Goal: Task Accomplishment & Management: Manage account settings

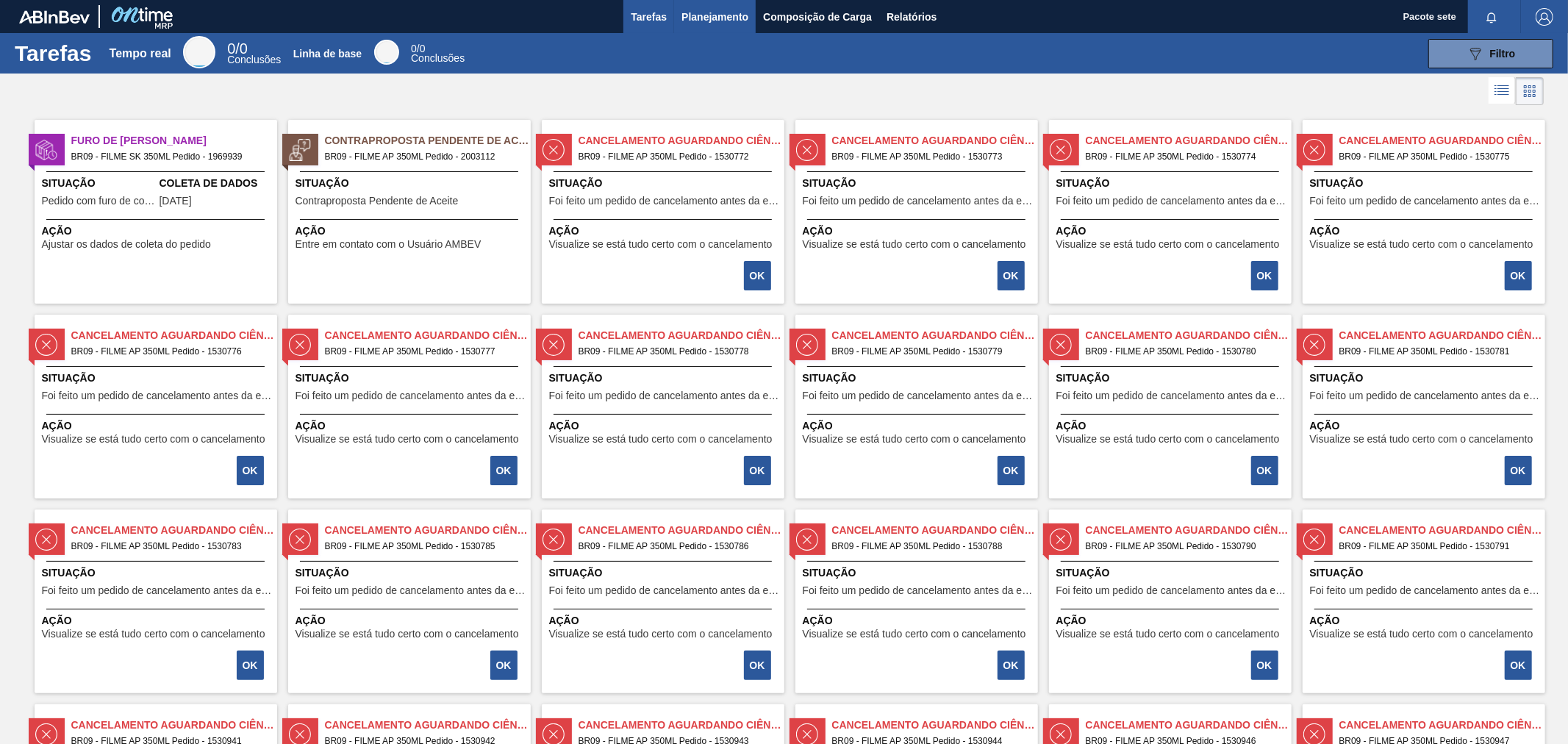
click at [708, 8] on font "Planejamento" at bounding box center [714, 17] width 67 height 18
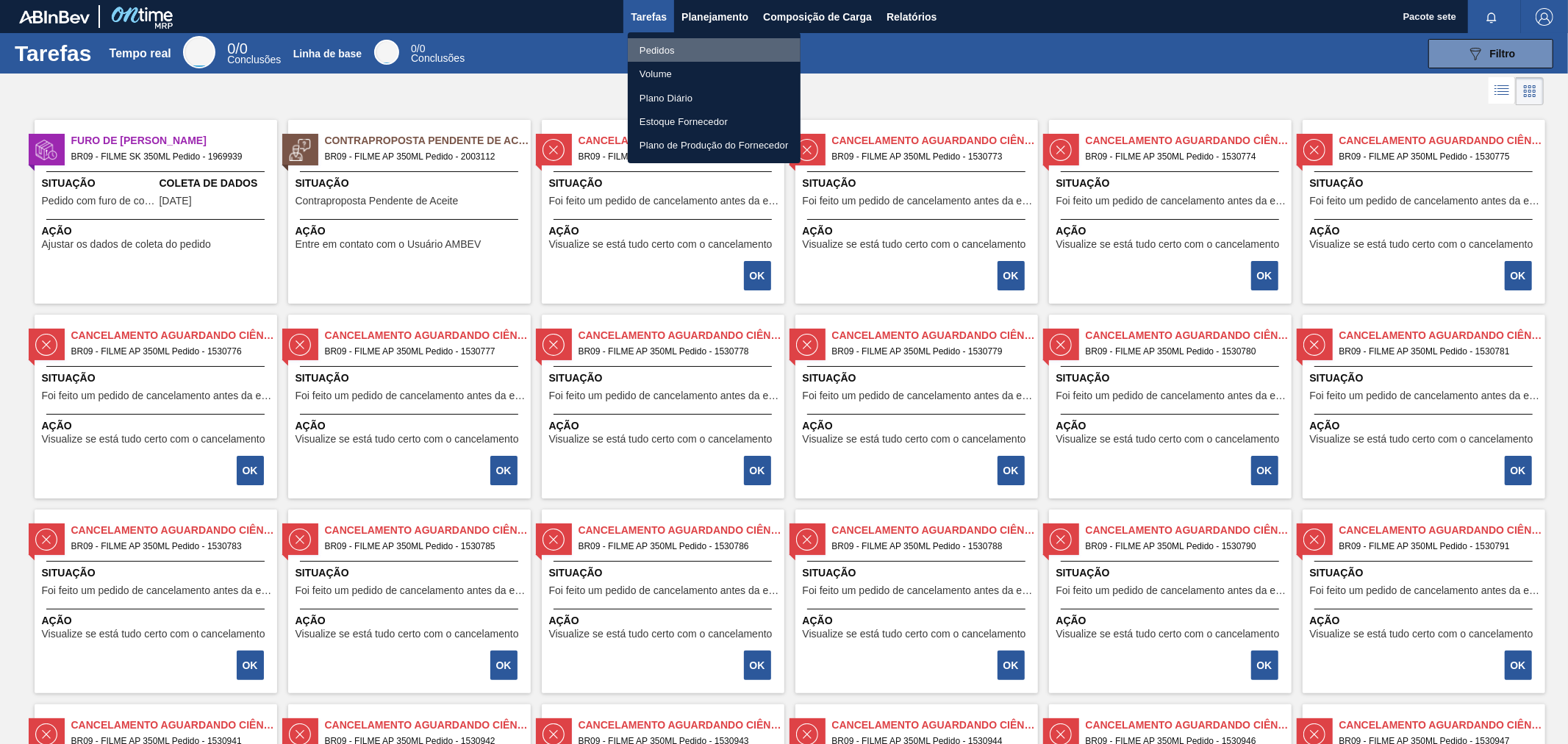
click at [684, 42] on li "Pedidos" at bounding box center [714, 50] width 173 height 24
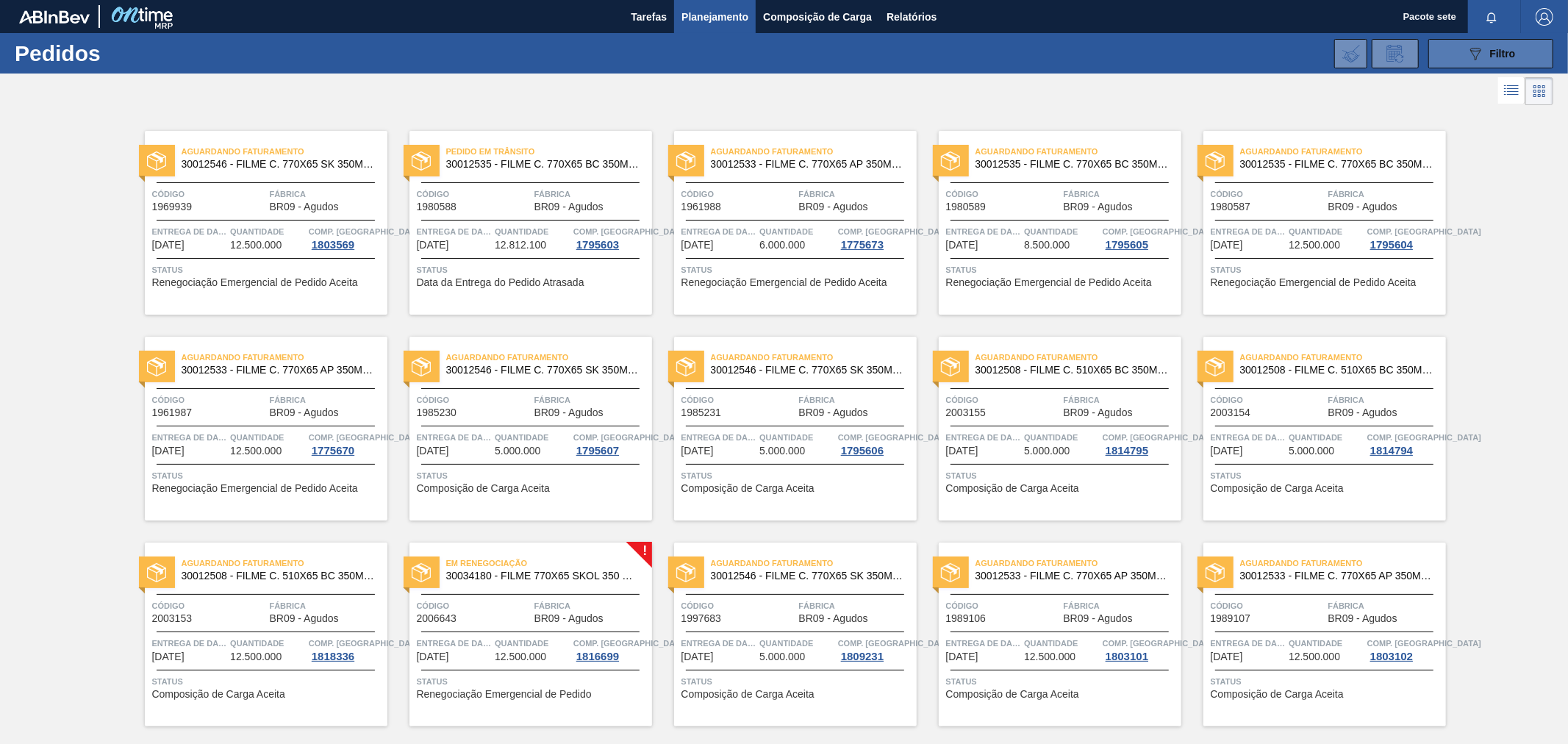
click at [1473, 54] on icon "089F7B8B-B2A5-4AFE-B5C0-19BA573D28AC" at bounding box center [1475, 53] width 18 height 18
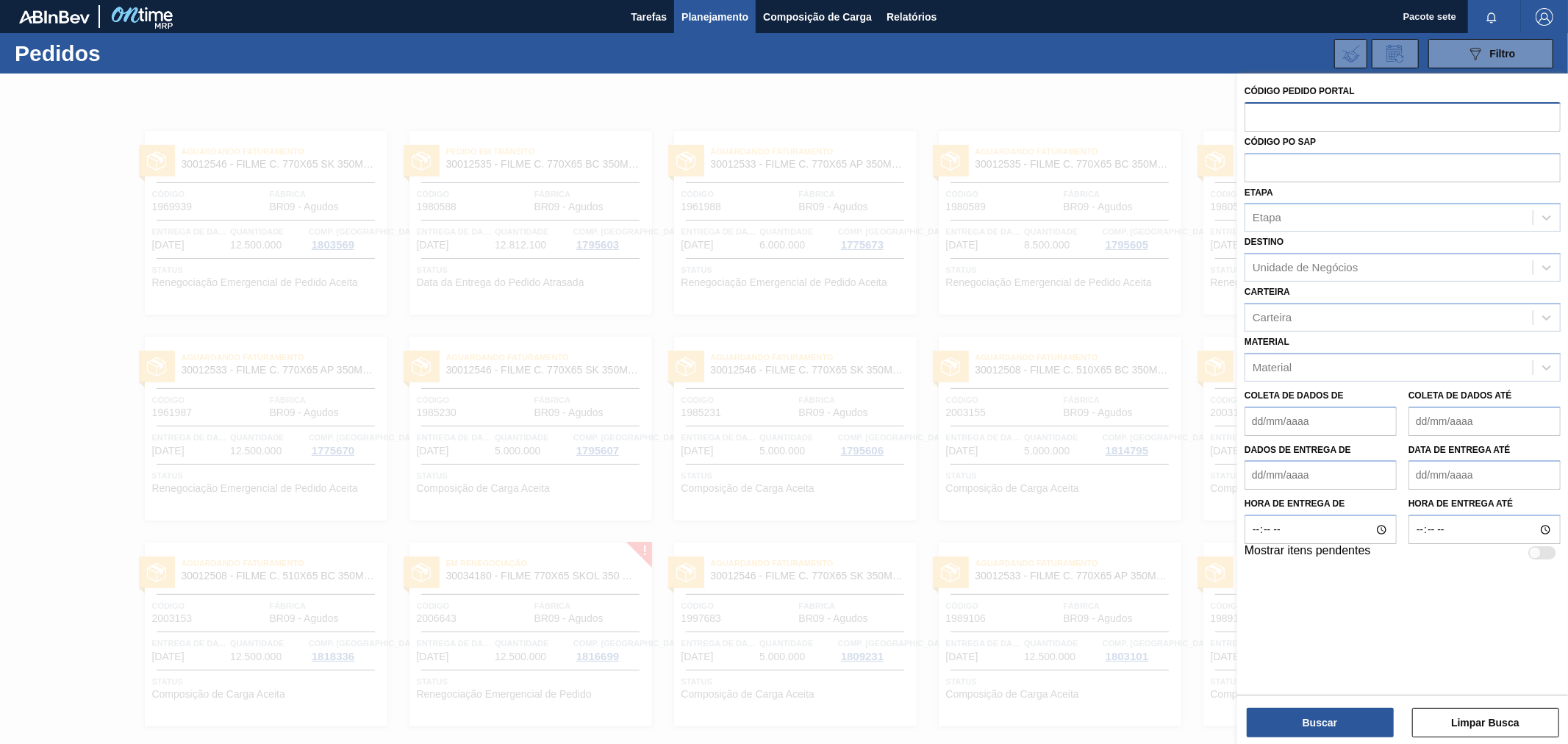
click at [1301, 112] on input "text" at bounding box center [1403, 116] width 316 height 28
click at [1288, 109] on input "text" at bounding box center [1403, 116] width 316 height 28
paste input "1961988"
type input "1961988"
drag, startPoint x: 1305, startPoint y: 720, endPoint x: 1301, endPoint y: 700, distance: 20.4
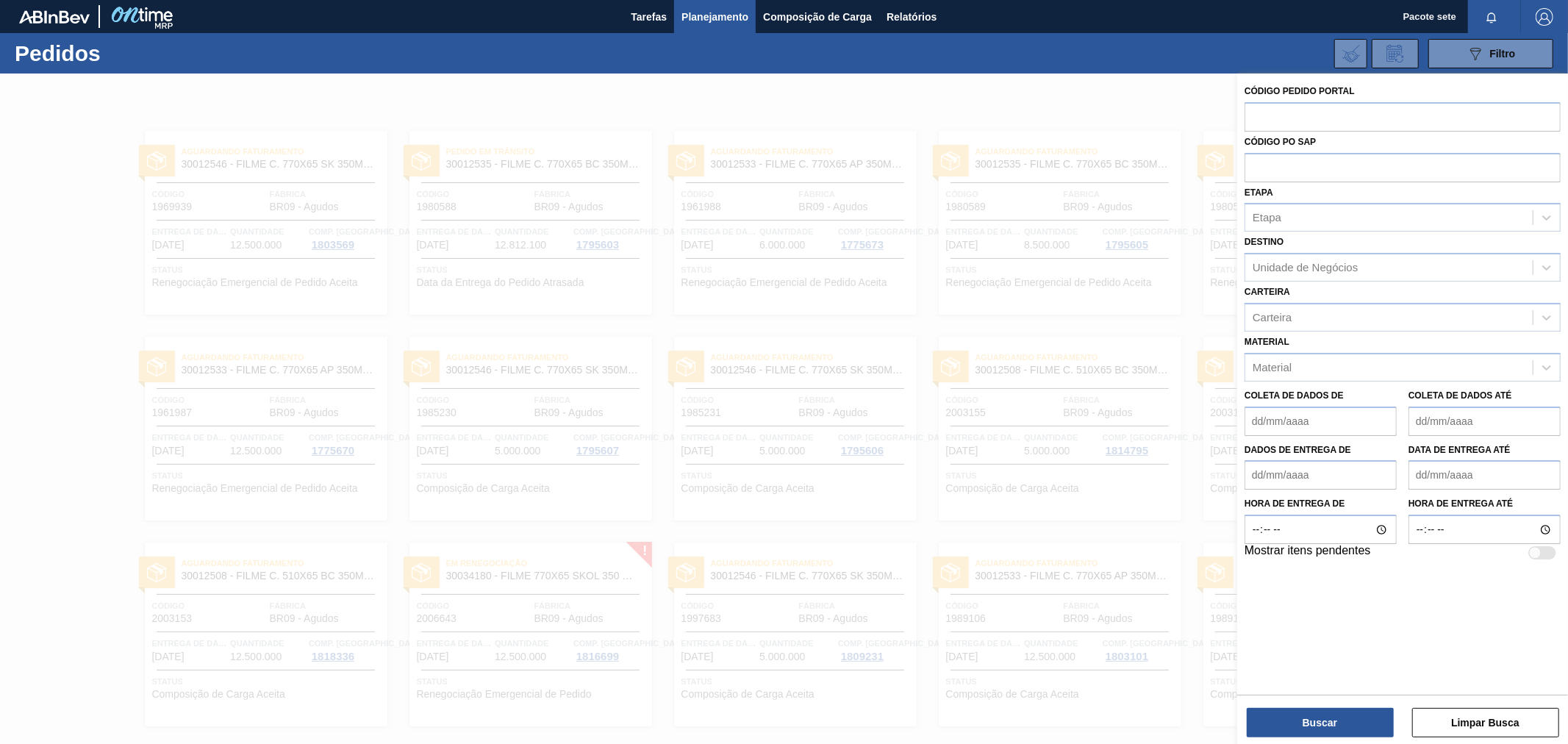
click at [1307, 720] on font "Buscar" at bounding box center [1320, 723] width 35 height 12
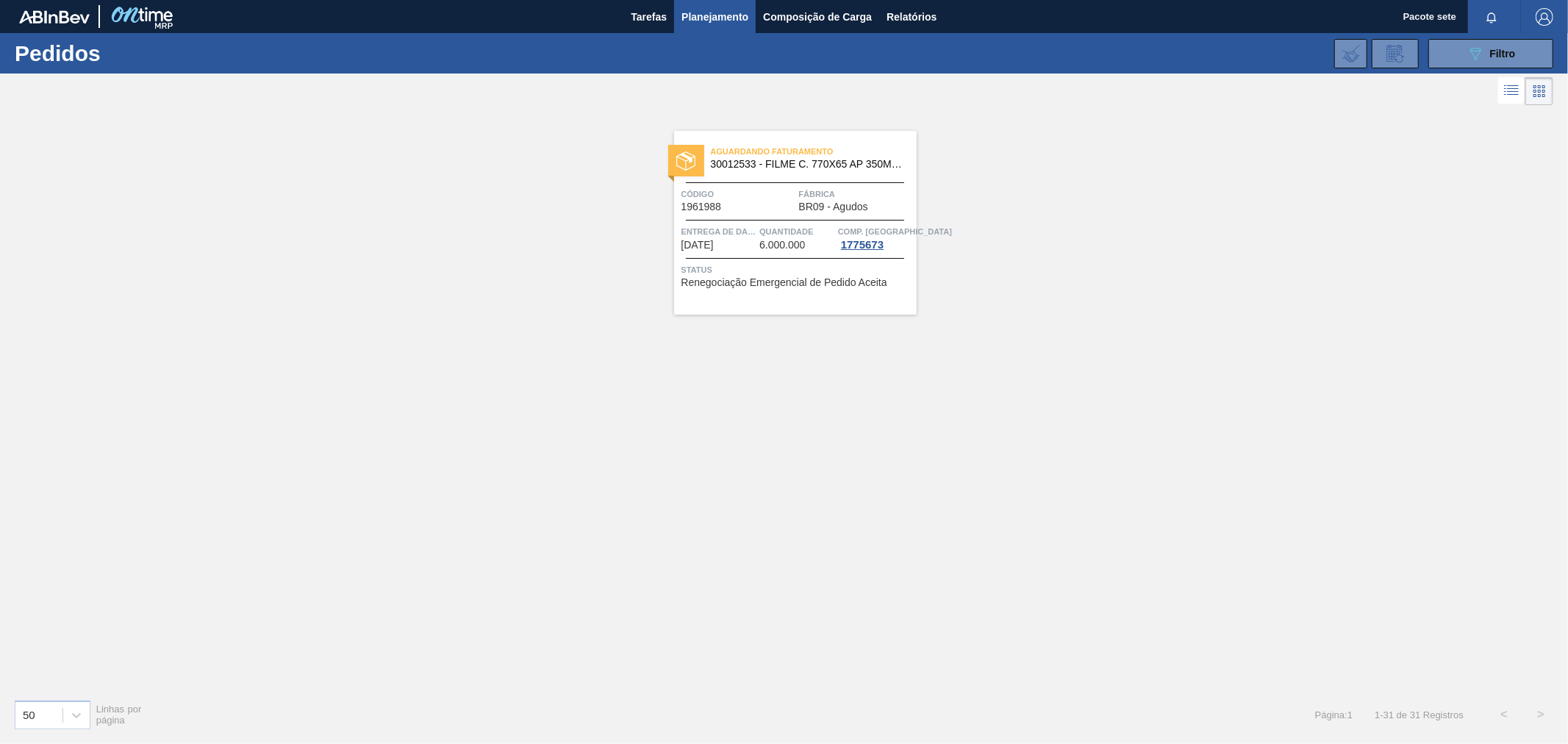
click at [782, 202] on div "Código 1961988" at bounding box center [738, 199] width 114 height 25
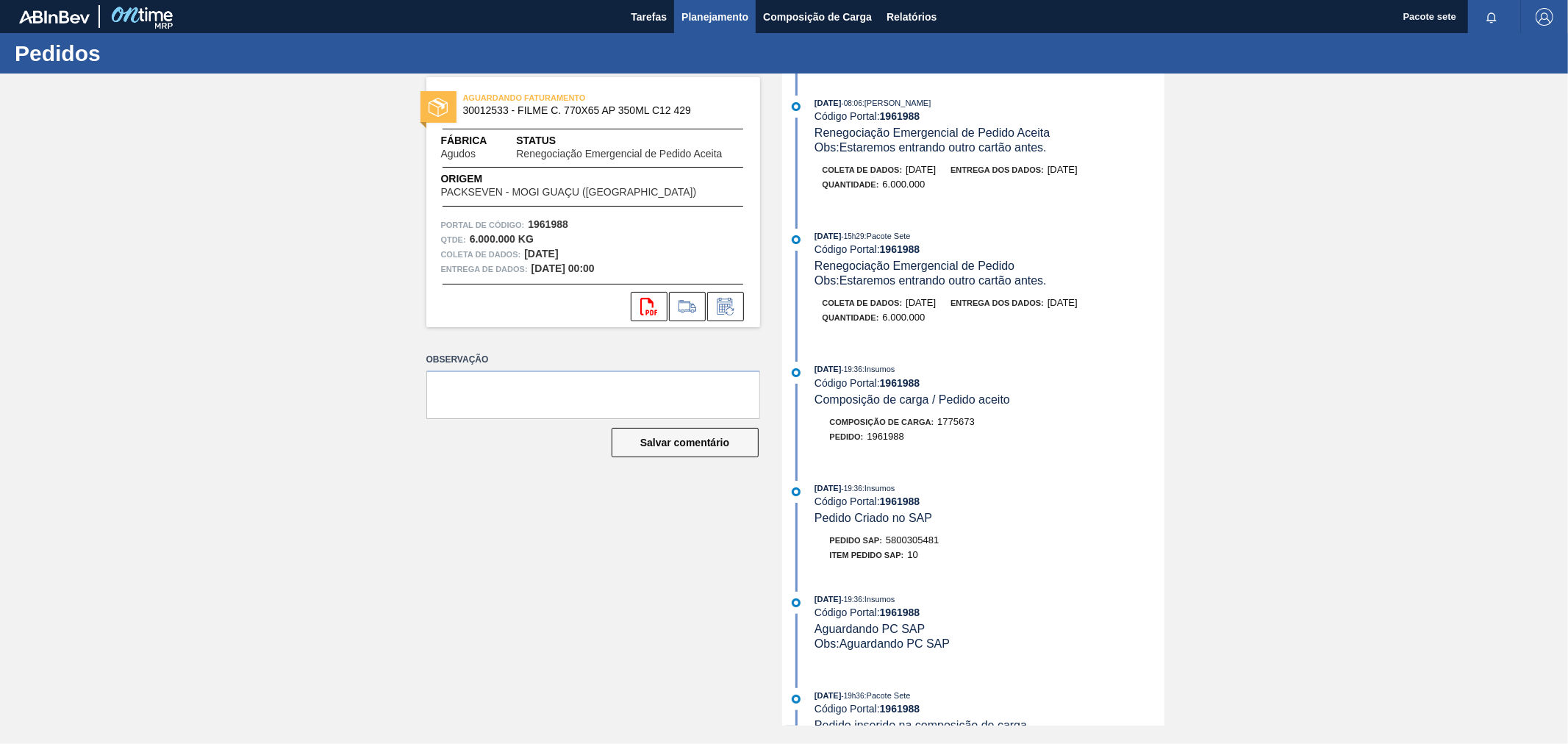
click at [711, 15] on font "Planejamento" at bounding box center [714, 17] width 67 height 12
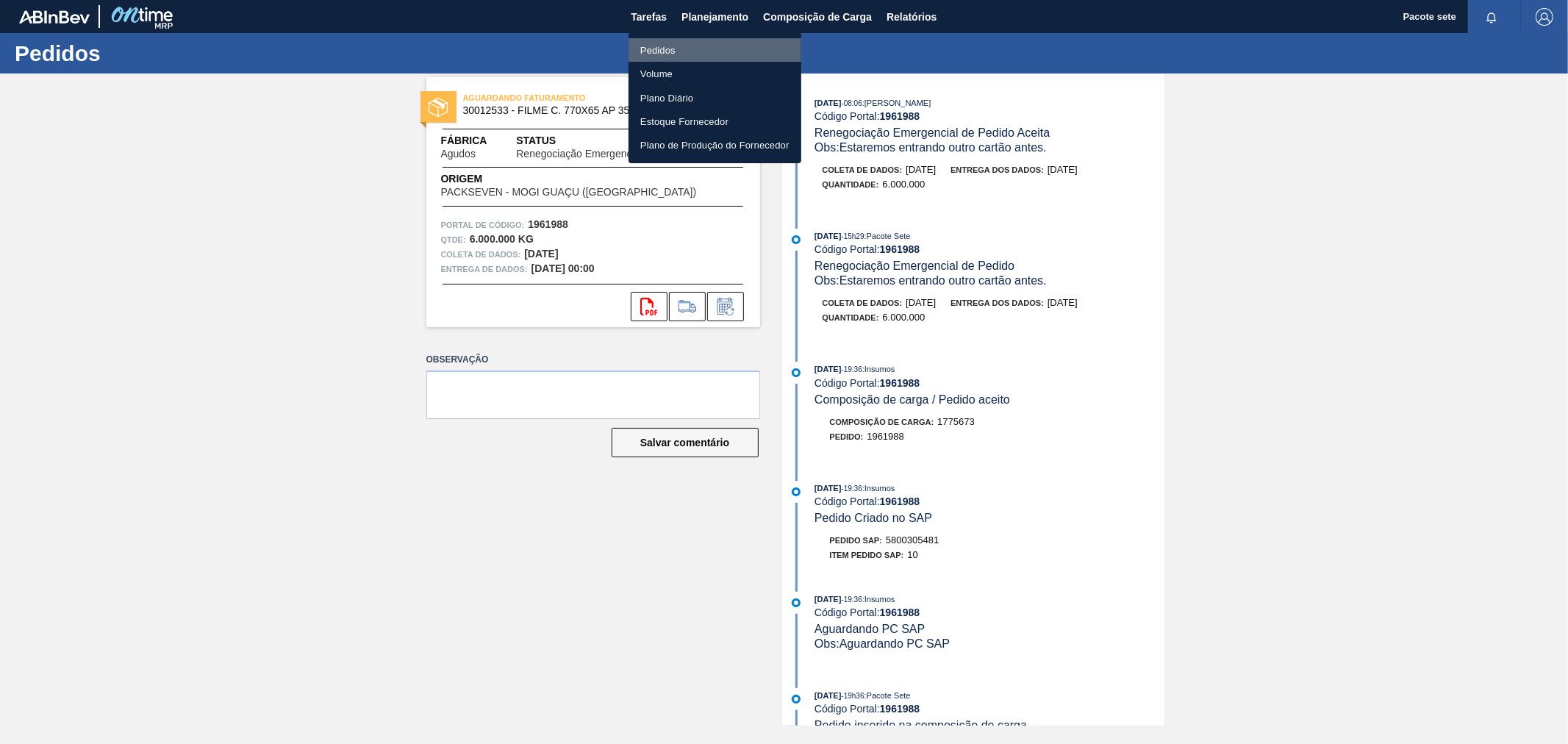
click at [681, 48] on li "Pedidos" at bounding box center [714, 50] width 173 height 24
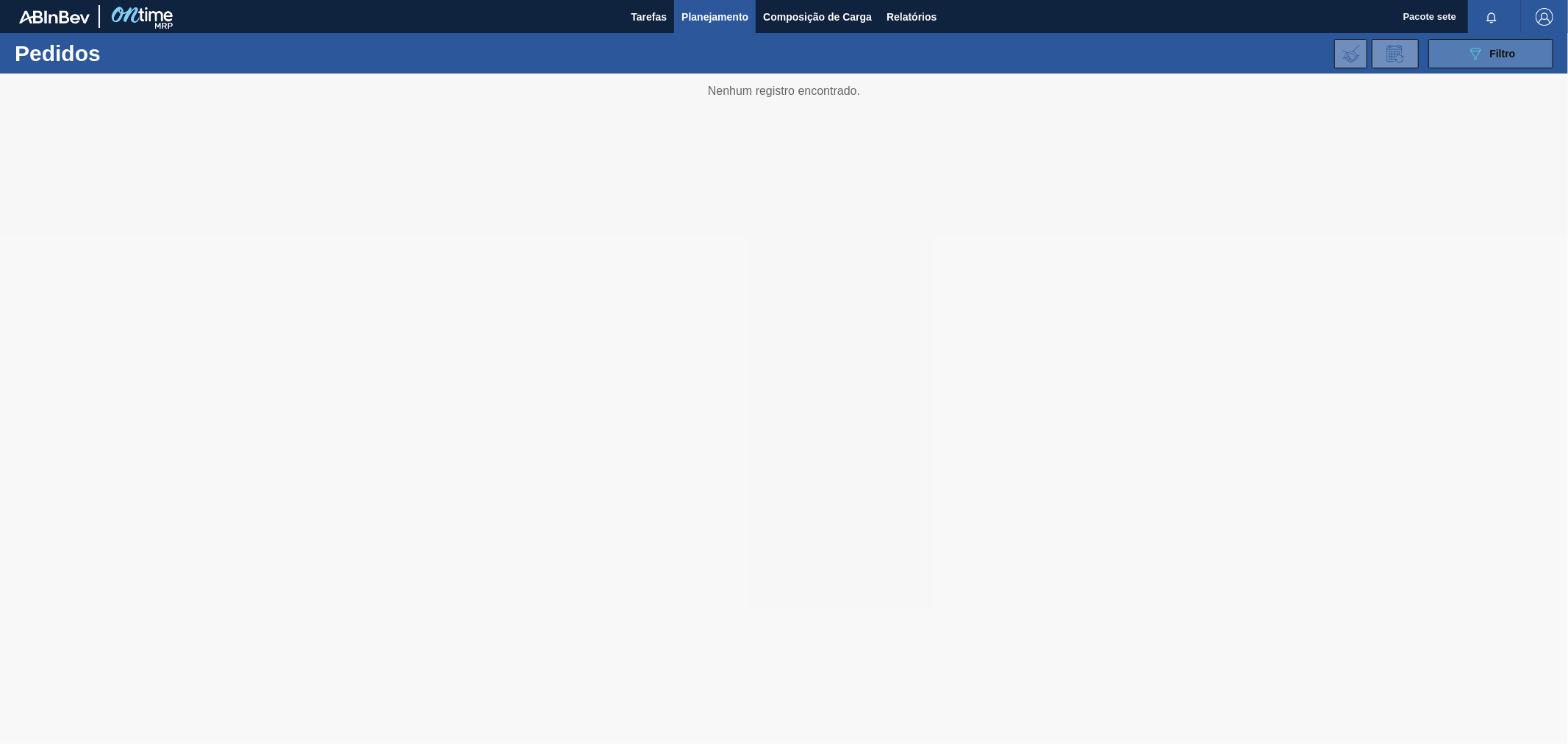
click at [1473, 63] on button "089F7B8B-B2A5-4AFE-B5C0-19BA573D28AC Filtro" at bounding box center [1491, 53] width 125 height 30
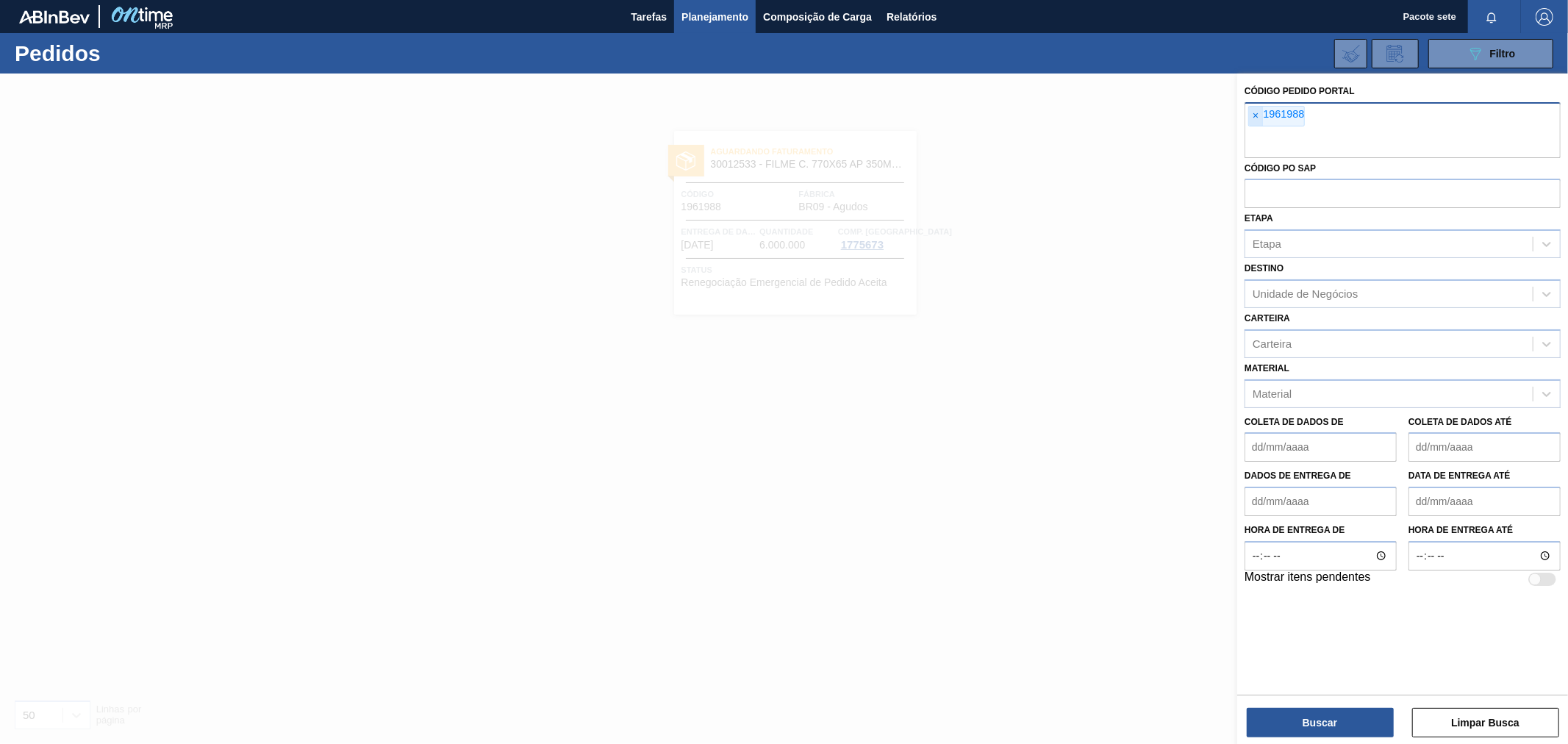
click at [1261, 115] on span "×" at bounding box center [1256, 116] width 14 height 19
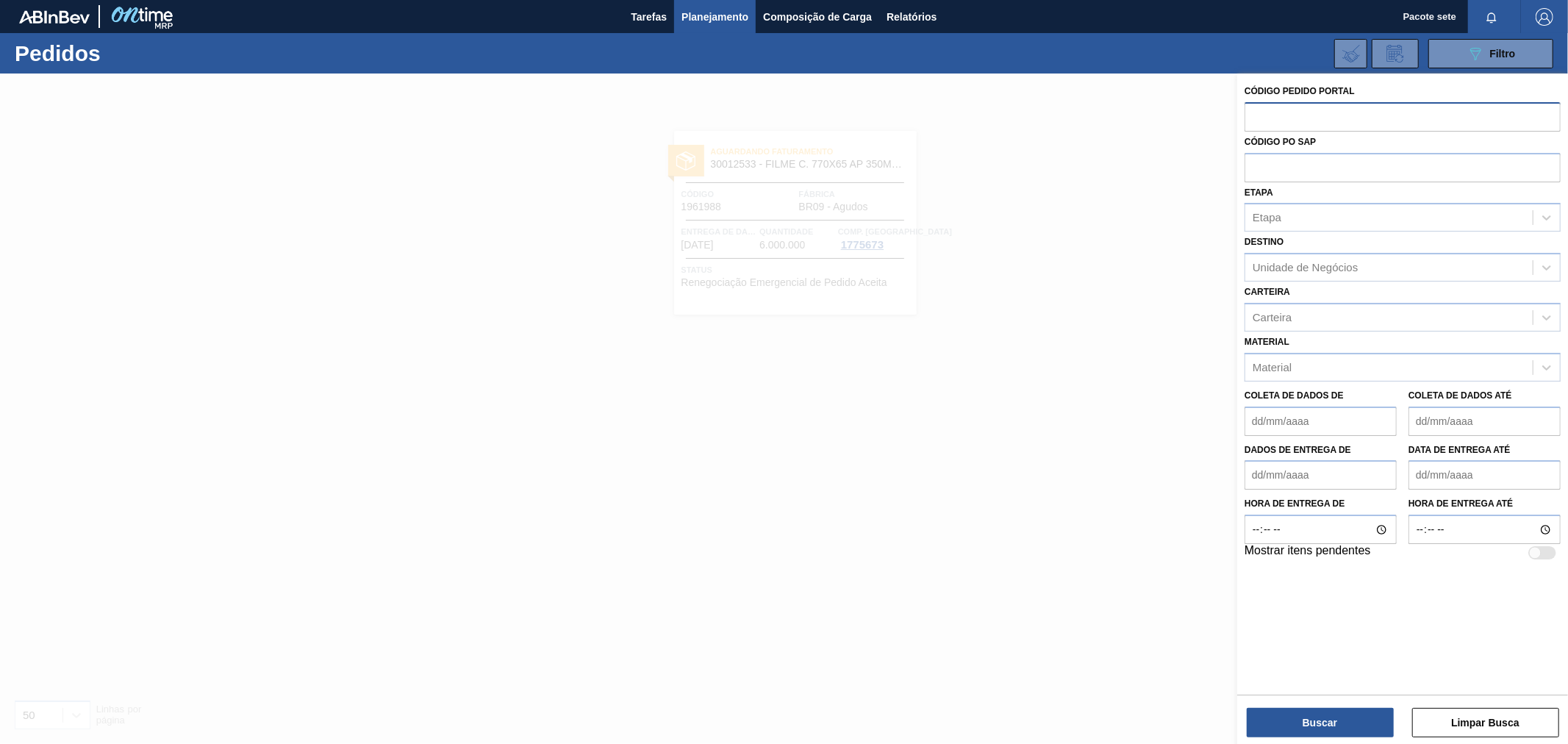
paste input "1969939"
type input "1969939"
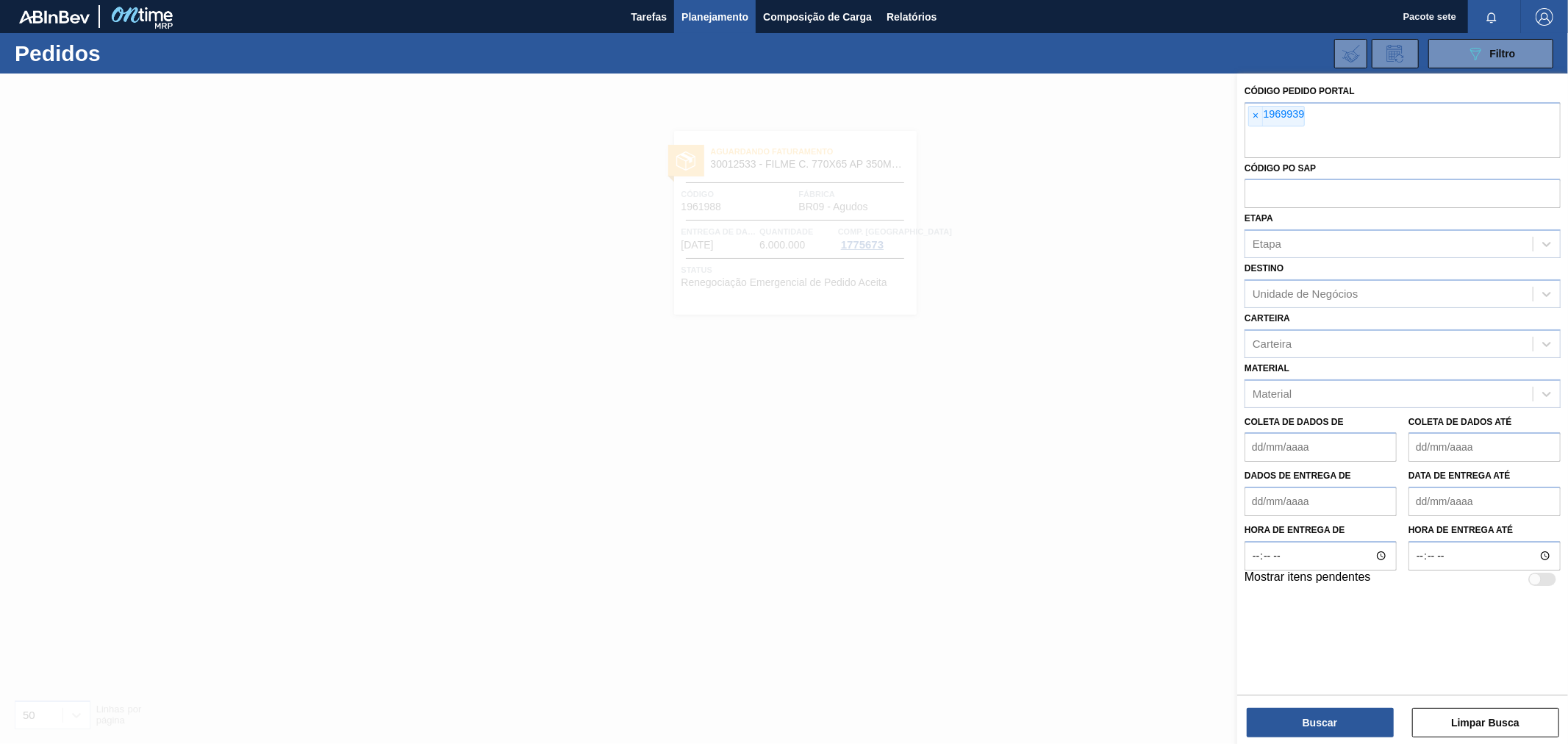
click at [1317, 706] on div "Buscar Limpar Busca" at bounding box center [1403, 715] width 331 height 41
click at [1316, 714] on button "Buscar" at bounding box center [1321, 722] width 147 height 30
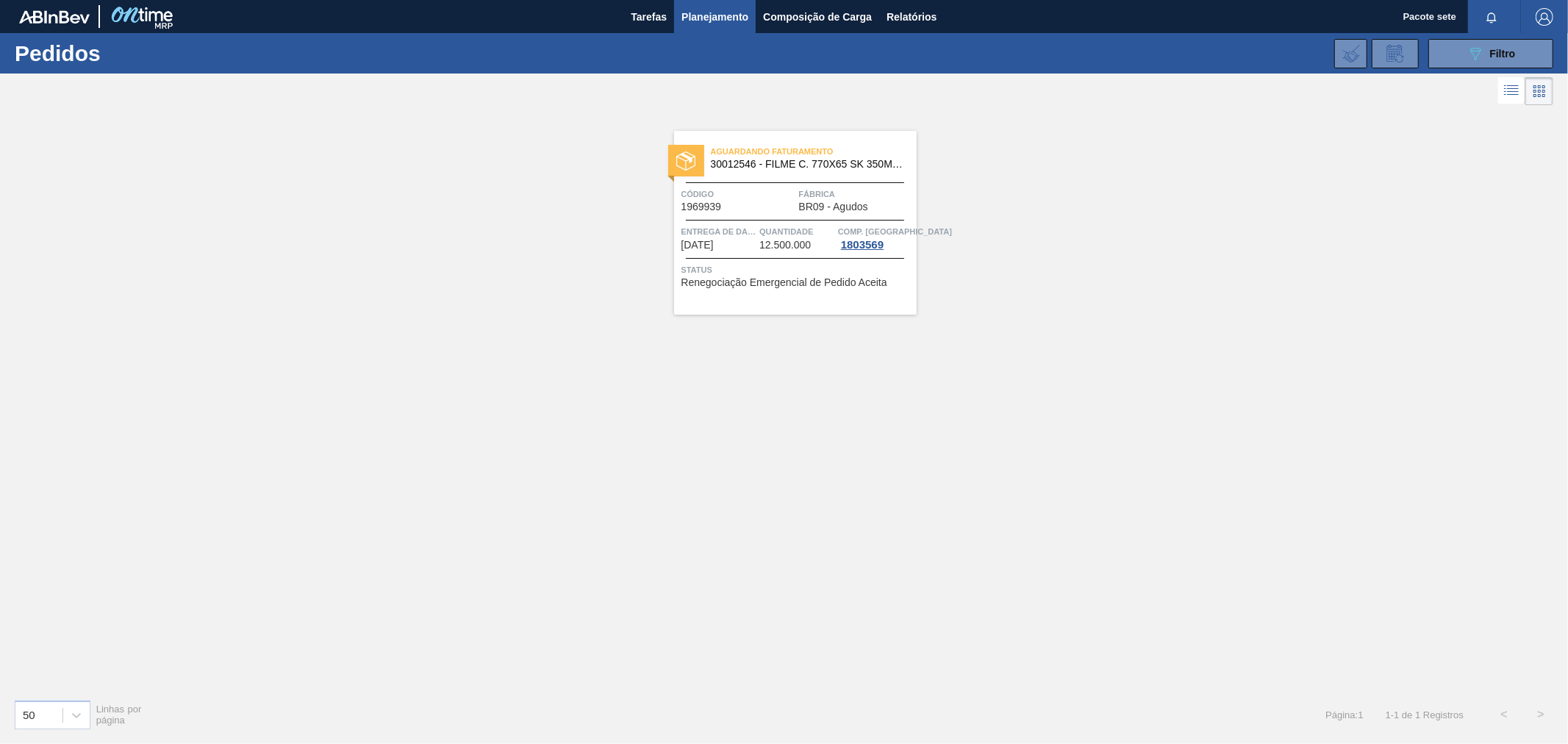
click at [747, 196] on span "Código" at bounding box center [738, 193] width 114 height 14
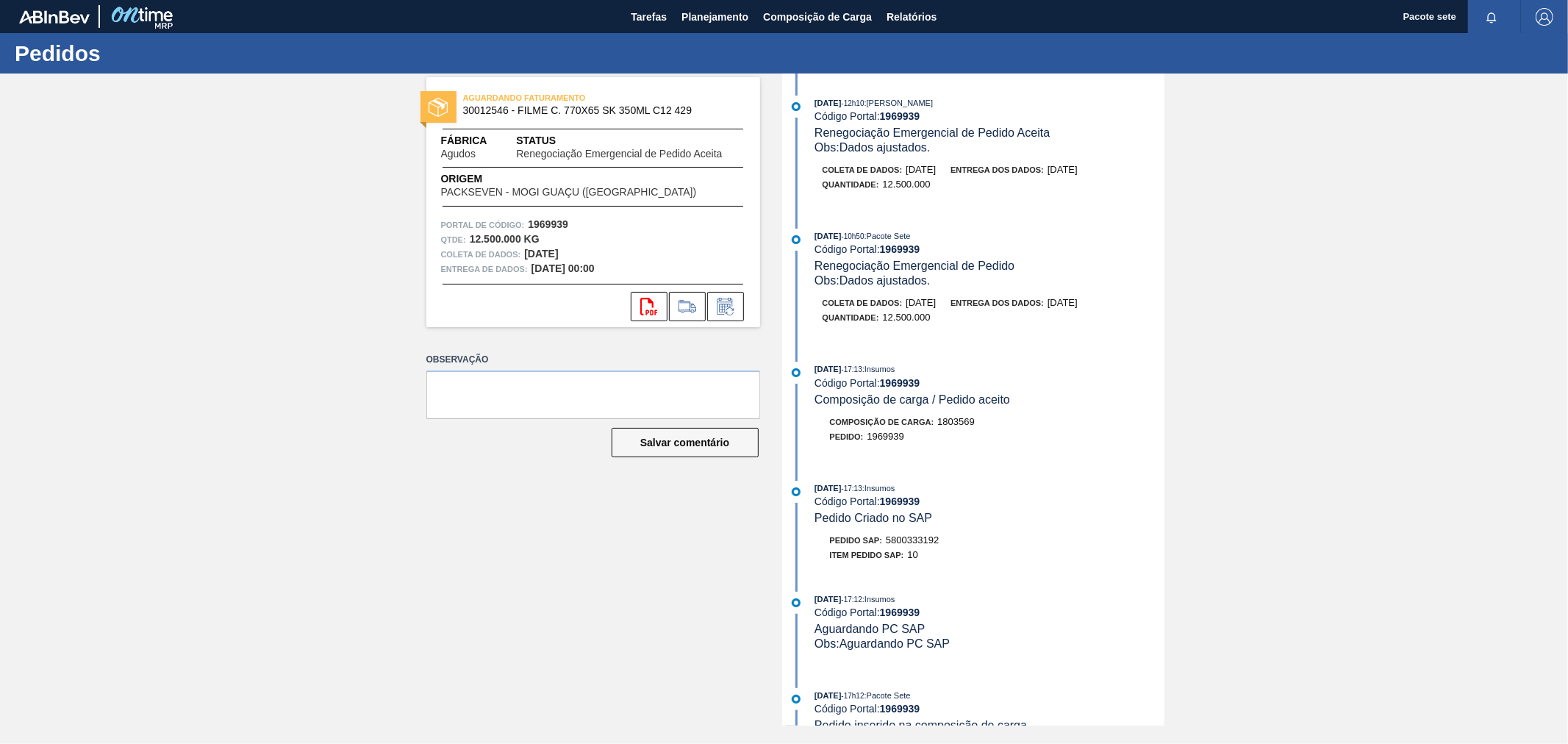
drag, startPoint x: 708, startPoint y: 8, endPoint x: 608, endPoint y: 65, distance: 115.1
click at [608, 65] on div "Pedidos" at bounding box center [784, 53] width 1568 height 41
click at [697, 13] on font "Planejamento" at bounding box center [714, 17] width 67 height 12
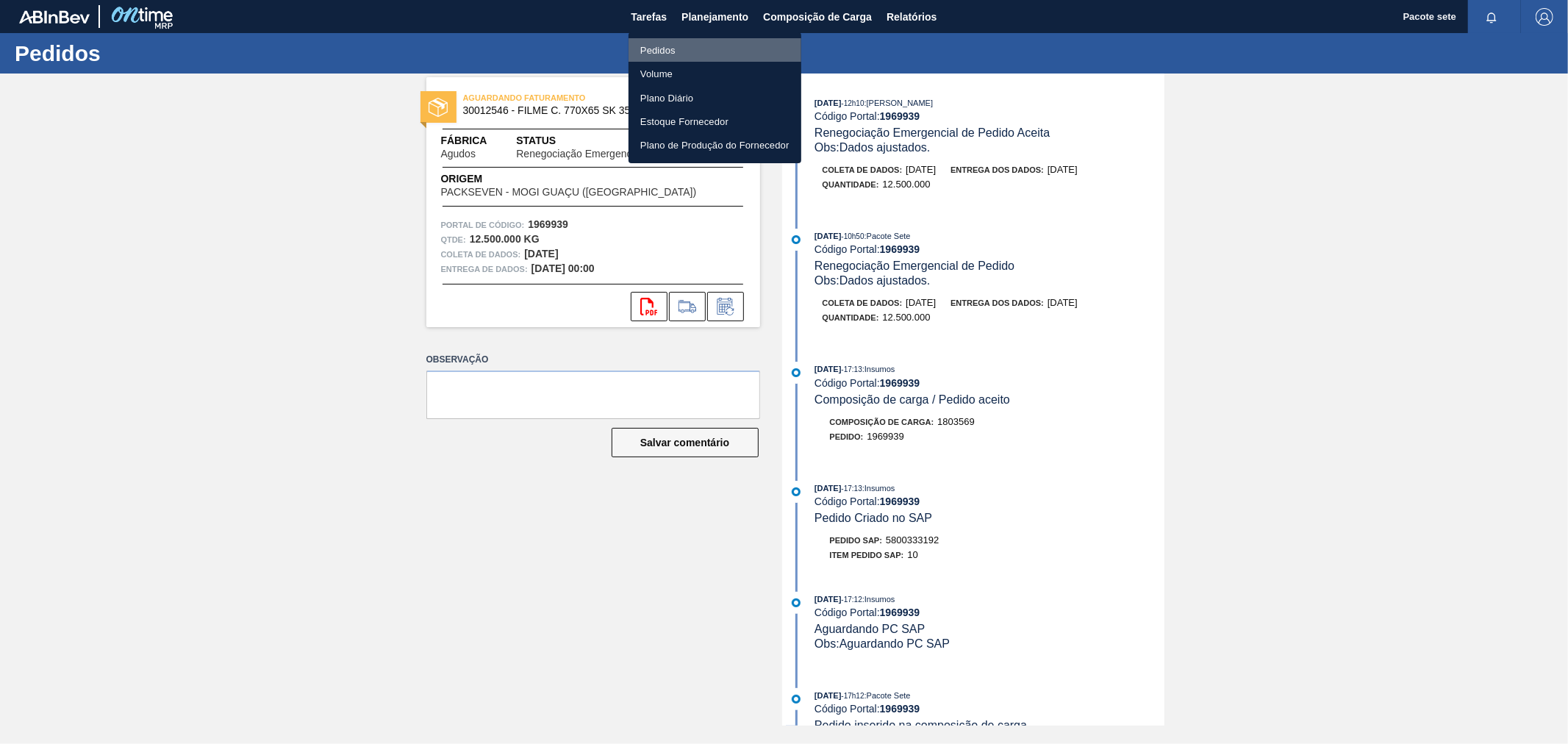
click at [670, 52] on font "Pedidos" at bounding box center [658, 50] width 35 height 11
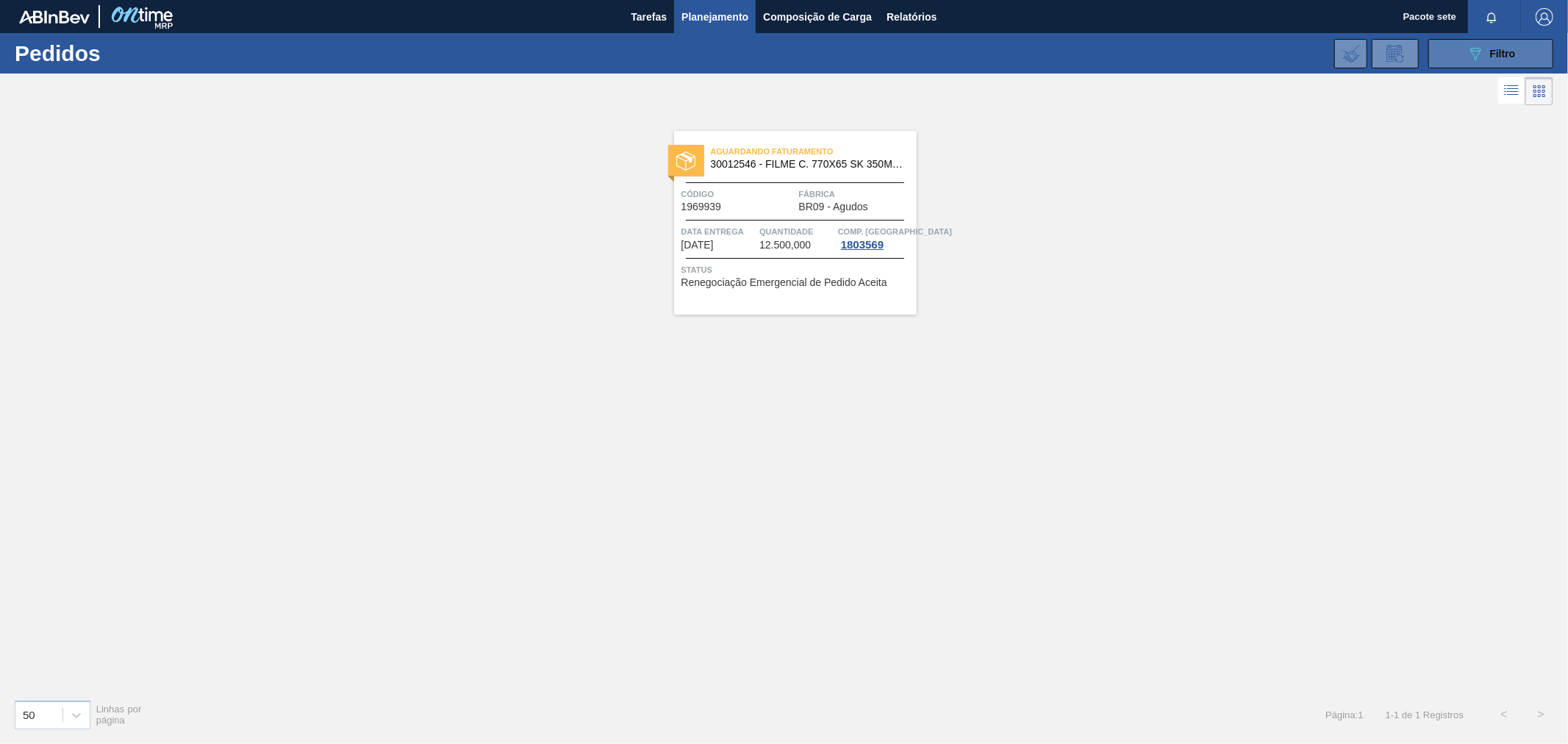
click at [1481, 53] on icon "089F7B8B-B2A5-4AFE-B5C0-19BA573D28AC" at bounding box center [1475, 53] width 18 height 18
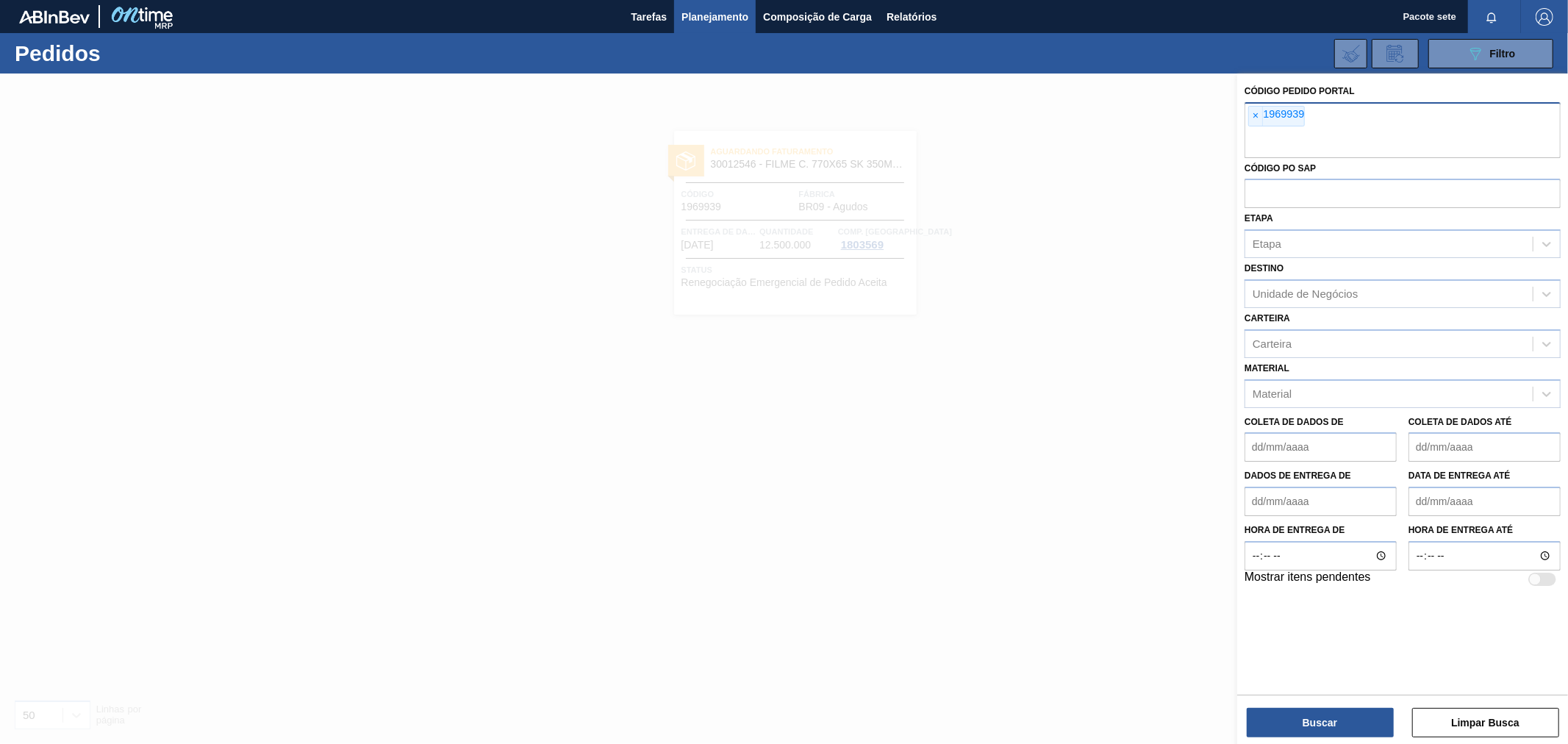
click at [1364, 119] on div "× 1969939" at bounding box center [1403, 130] width 316 height 56
paste input "1969939"
type input "1969939"
paste input "1969939"
type input "1969939"
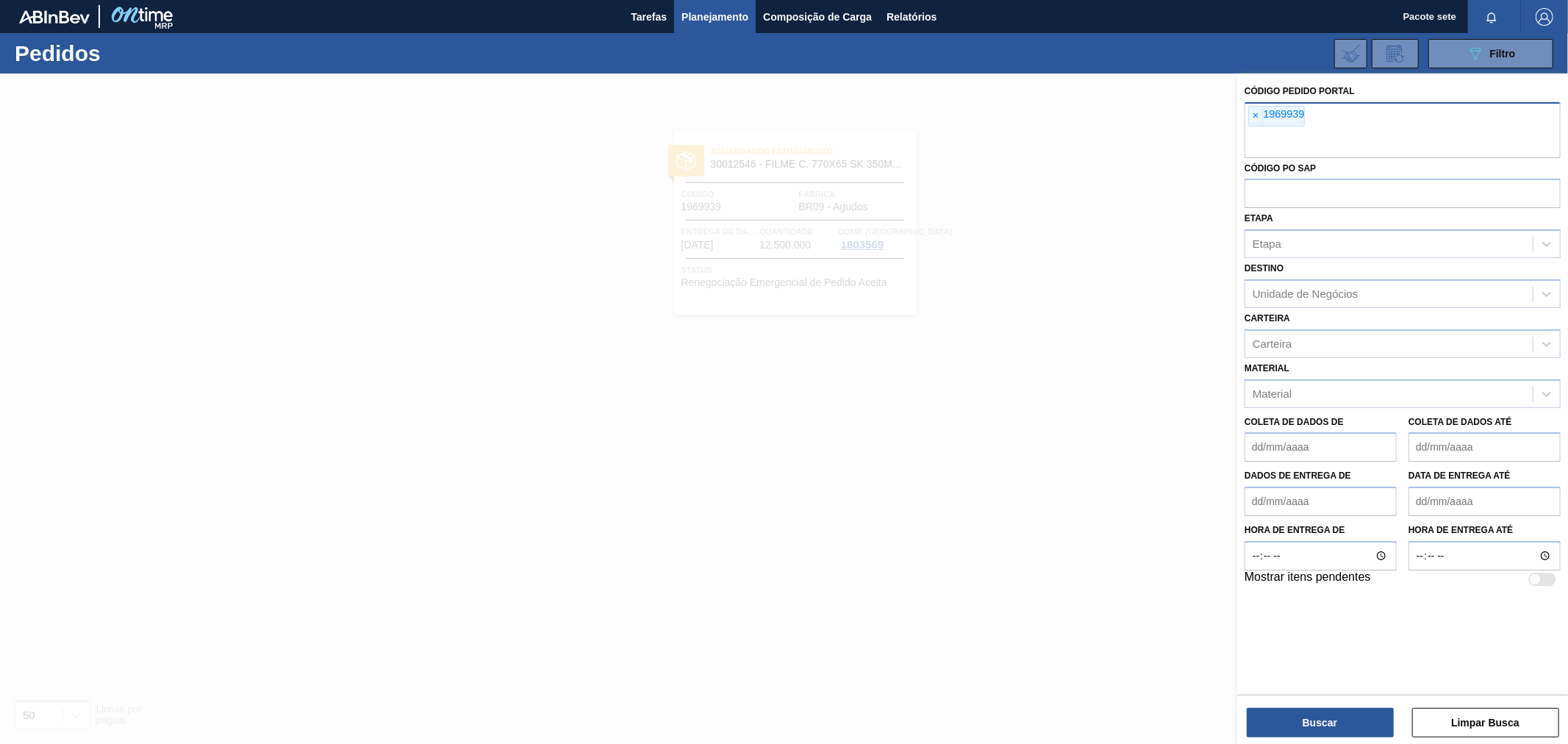
paste input "1969939"
type input "1969939"
click at [1329, 725] on font "Buscar" at bounding box center [1320, 723] width 35 height 12
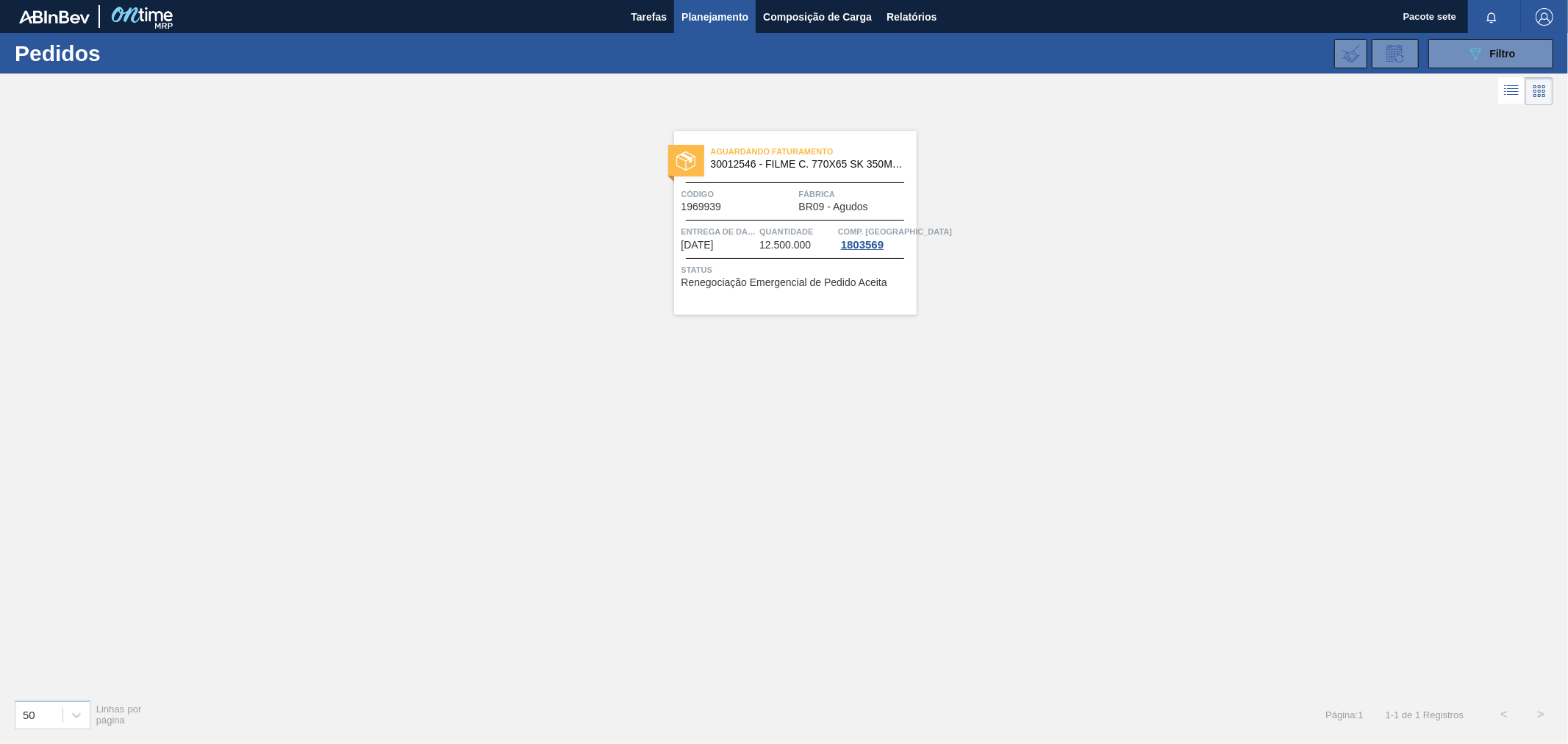
click at [774, 203] on div "Código 1969939" at bounding box center [738, 199] width 114 height 25
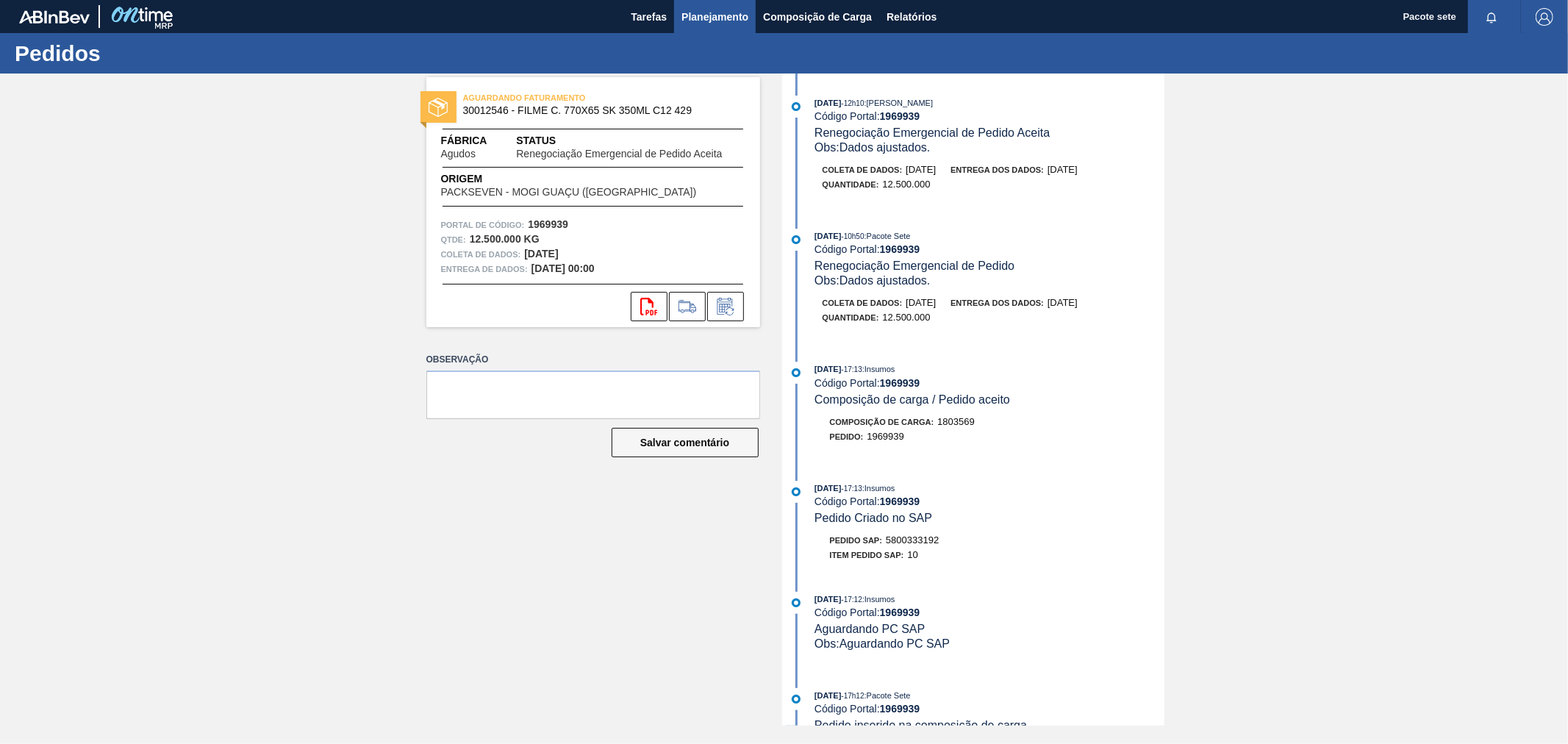
click at [708, 17] on font "Planejamento" at bounding box center [714, 17] width 67 height 12
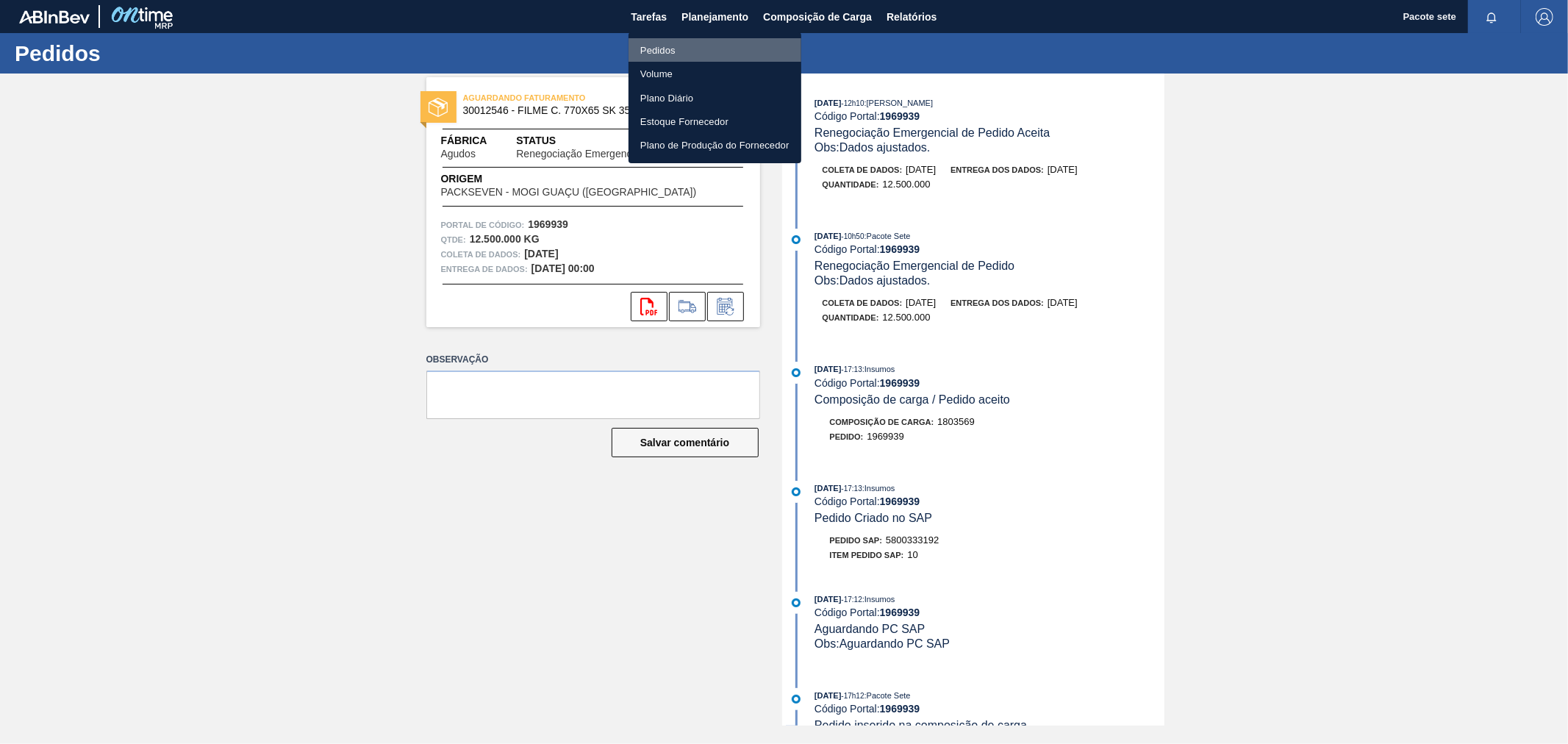
click at [708, 50] on li "Pedidos" at bounding box center [714, 50] width 173 height 24
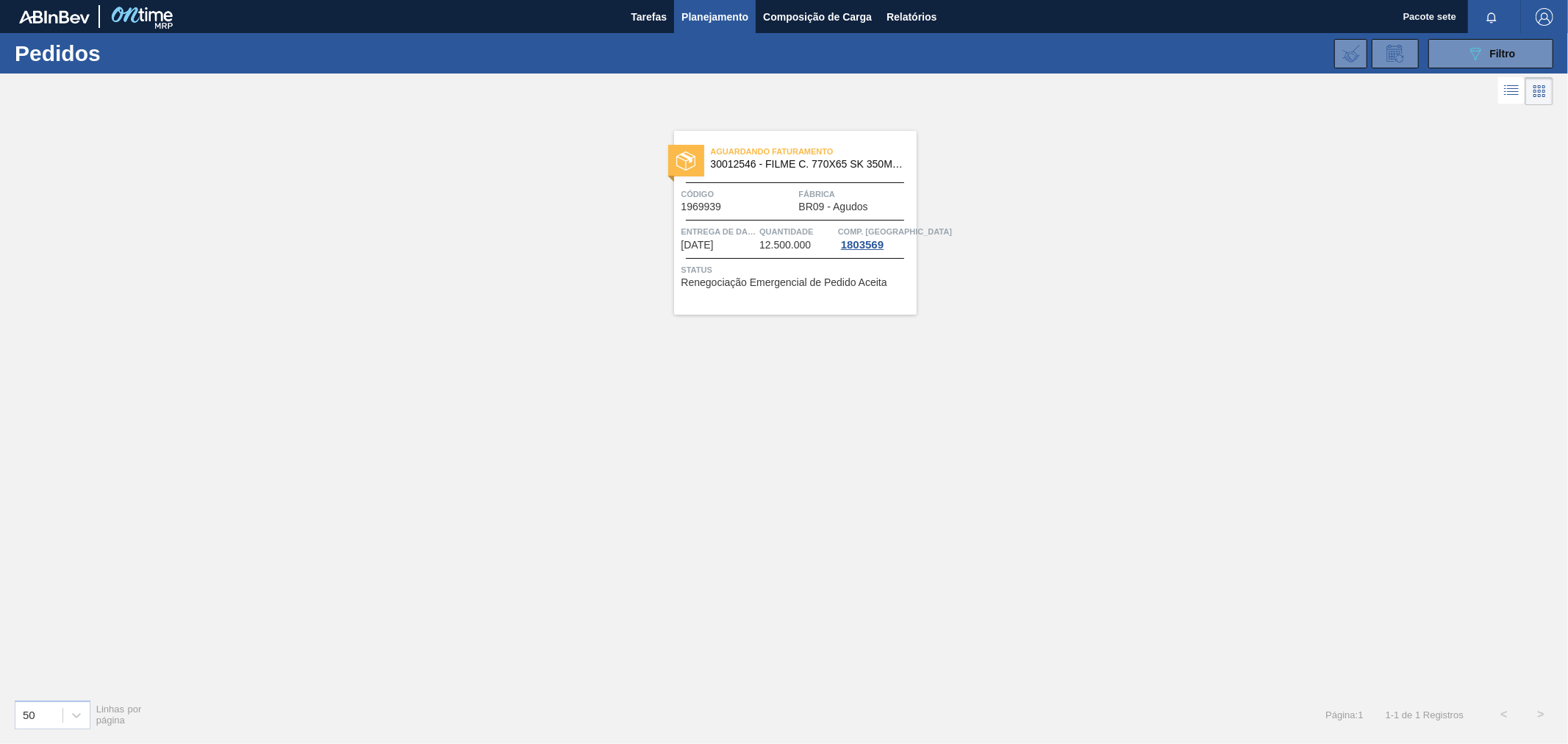
click at [750, 211] on div "Código 1969939" at bounding box center [738, 199] width 114 height 25
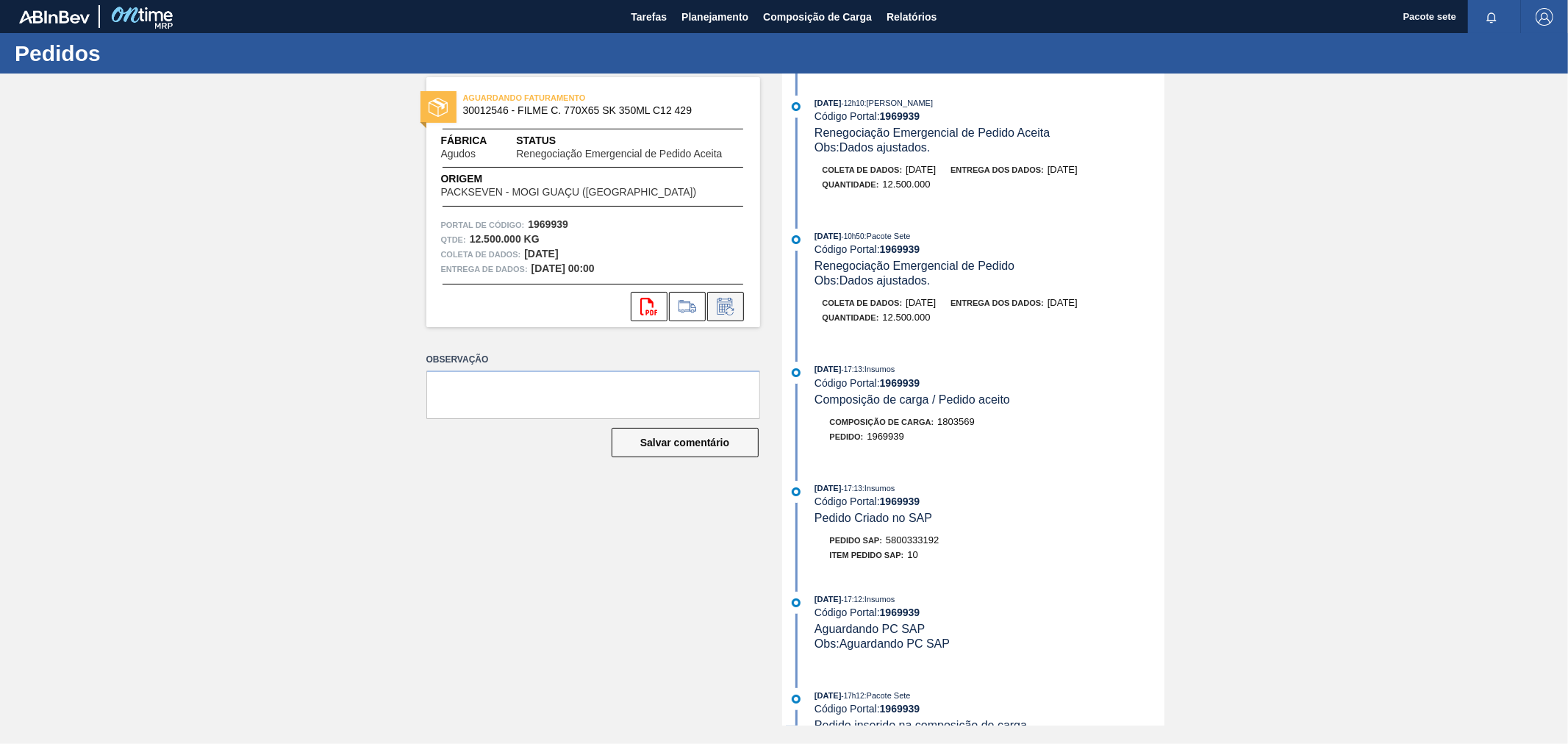
click at [738, 312] on button at bounding box center [726, 307] width 37 height 30
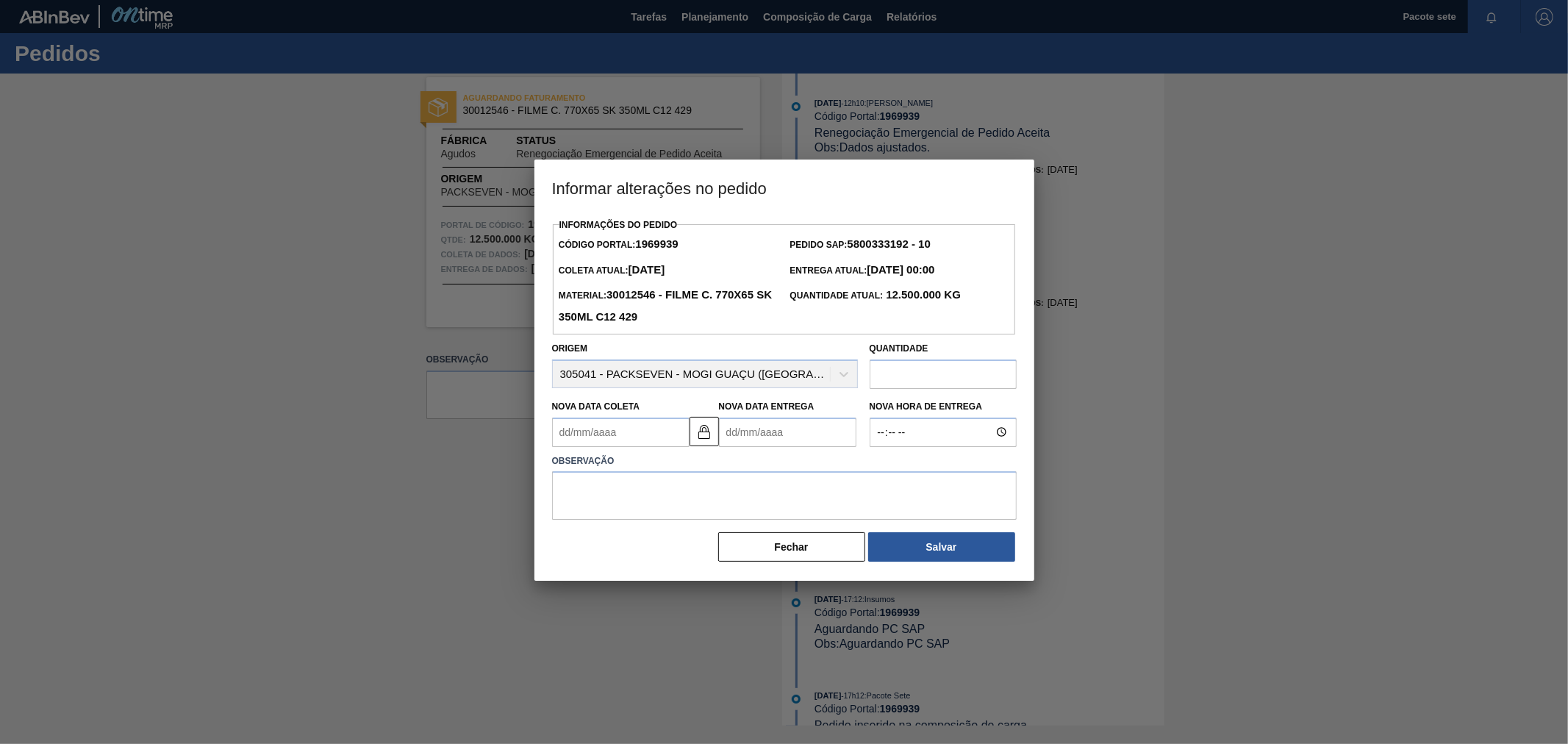
click at [825, 444] on Entrega1969939 "Nova Data Entrega" at bounding box center [788, 432] width 138 height 30
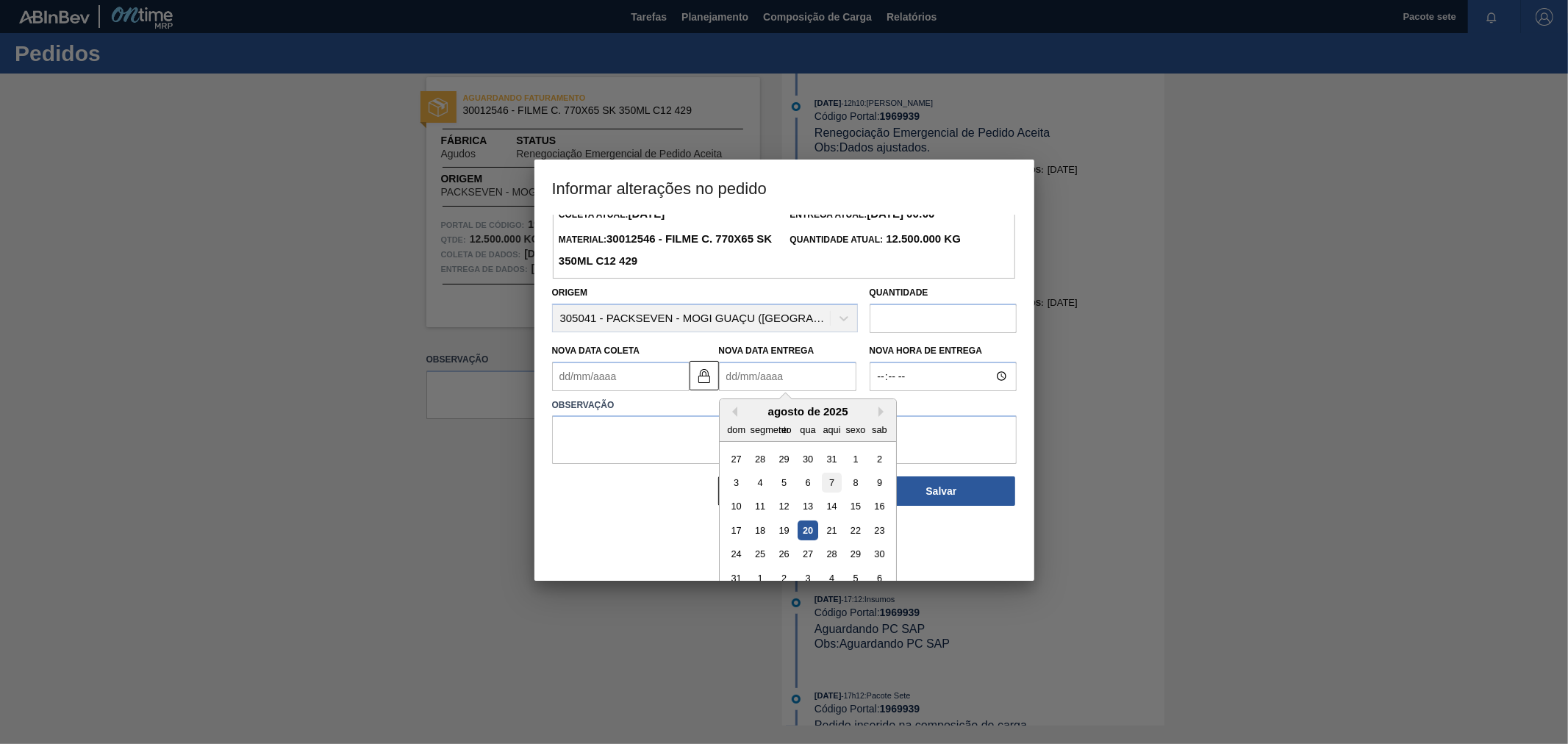
scroll to position [72, 0]
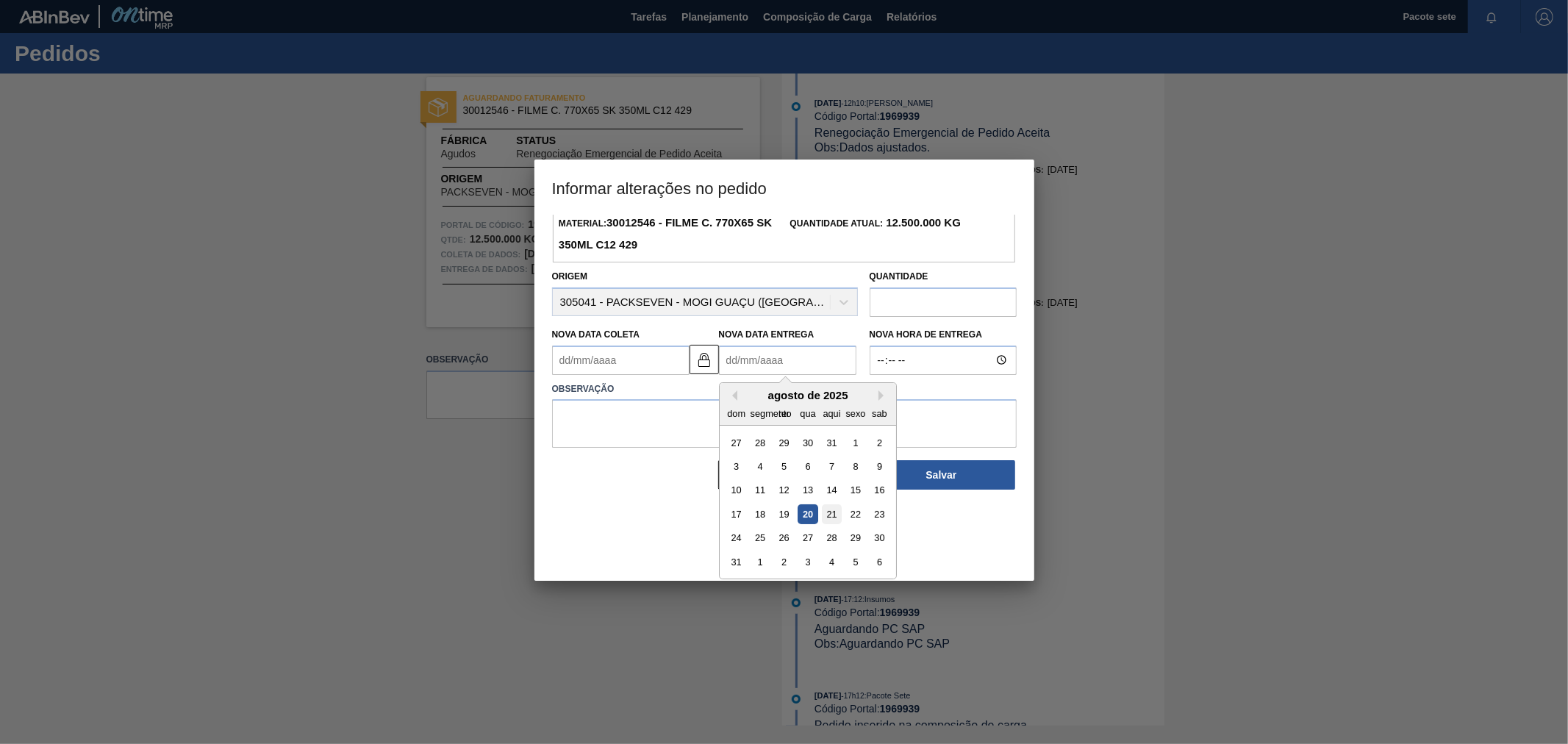
click at [837, 514] on div "21" at bounding box center [832, 514] width 20 height 20
type Coleta1969939 "[DATE]"
type Entrega1969939 "[DATE]"
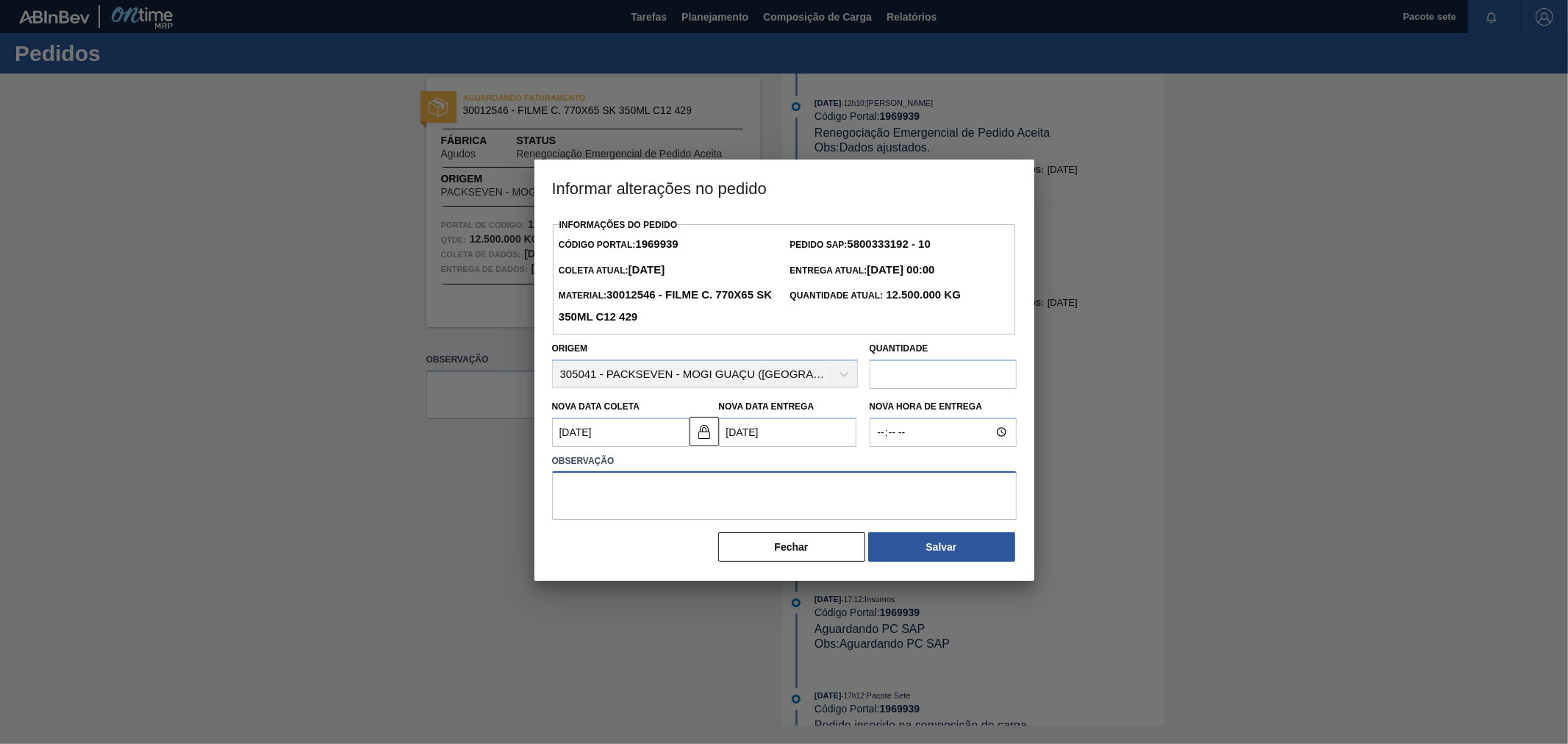
click at [697, 494] on textarea at bounding box center [784, 495] width 464 height 48
type textarea "Data ajsutada."
click at [963, 557] on button "Salvar" at bounding box center [941, 546] width 147 height 30
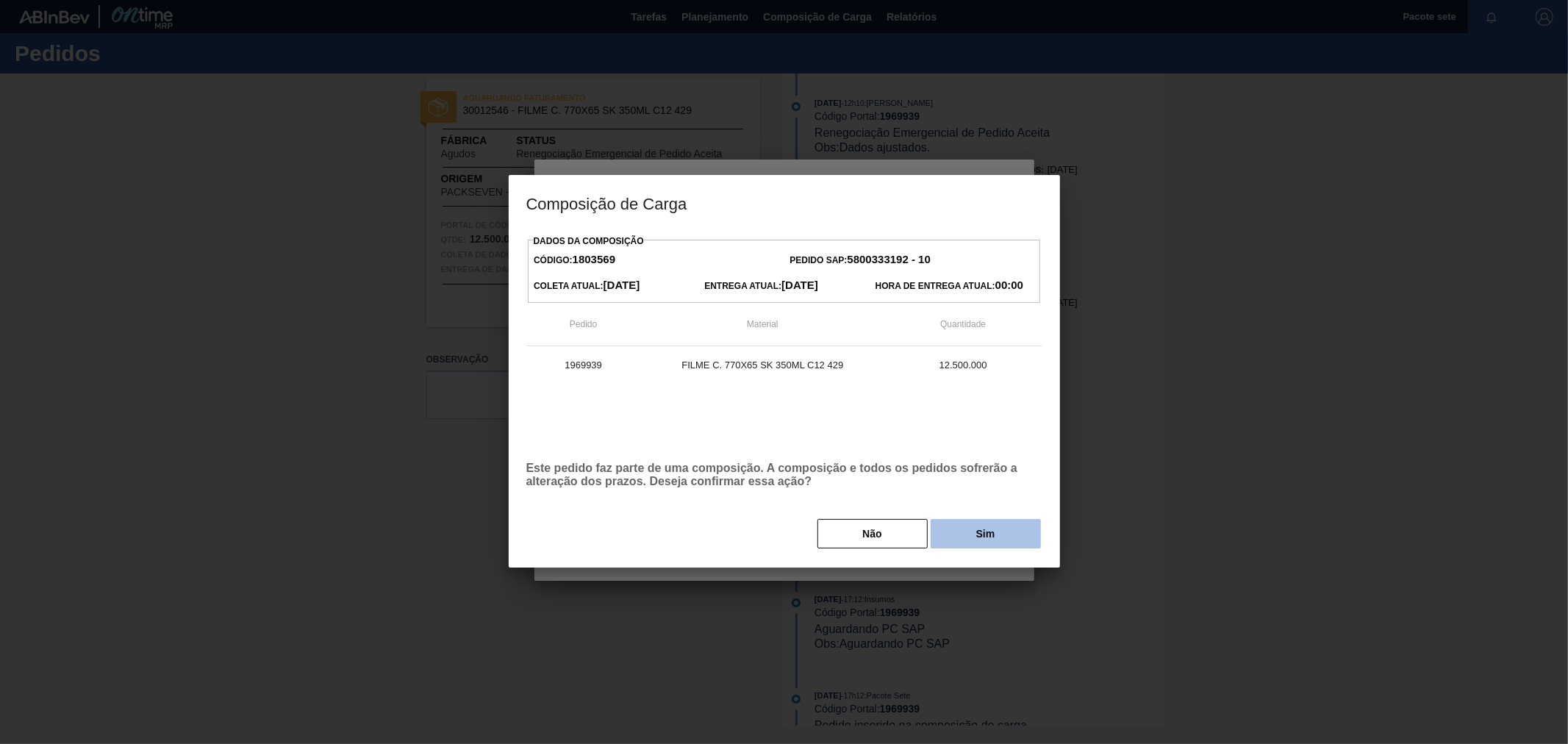
click at [970, 531] on button "Sim" at bounding box center [985, 534] width 111 height 30
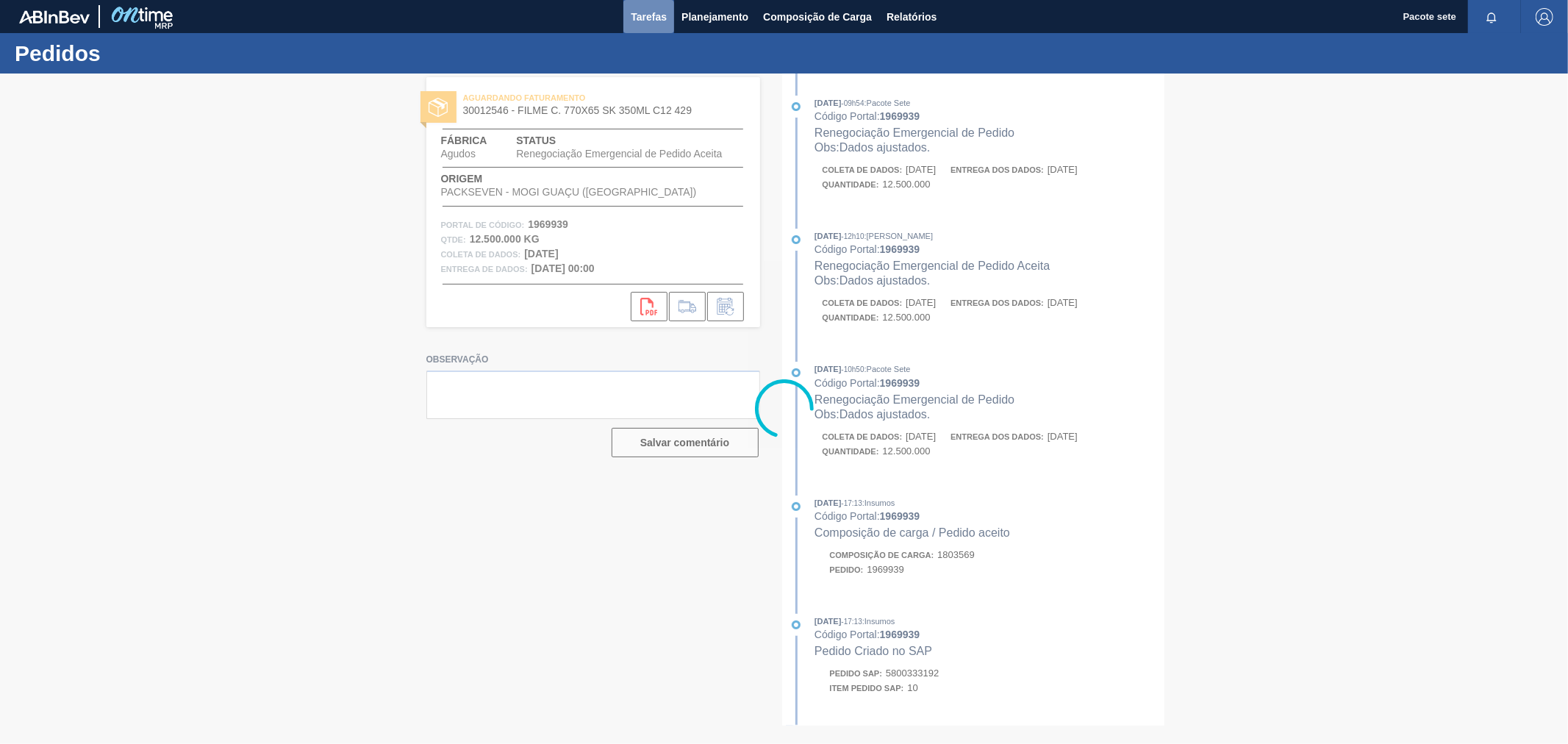
click at [647, 11] on font "Tarefas" at bounding box center [648, 17] width 36 height 12
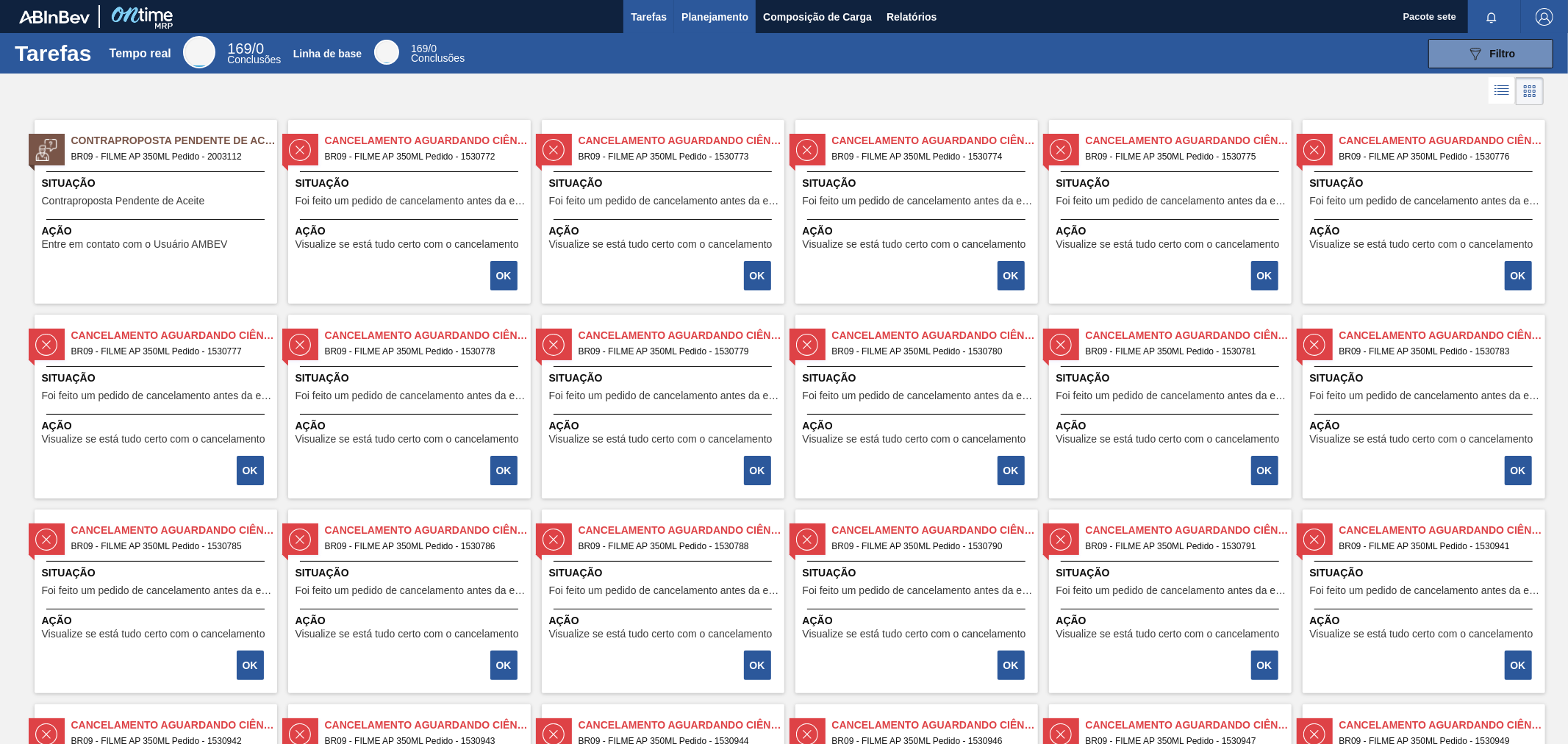
click at [700, 13] on font "Planejamento" at bounding box center [714, 17] width 67 height 12
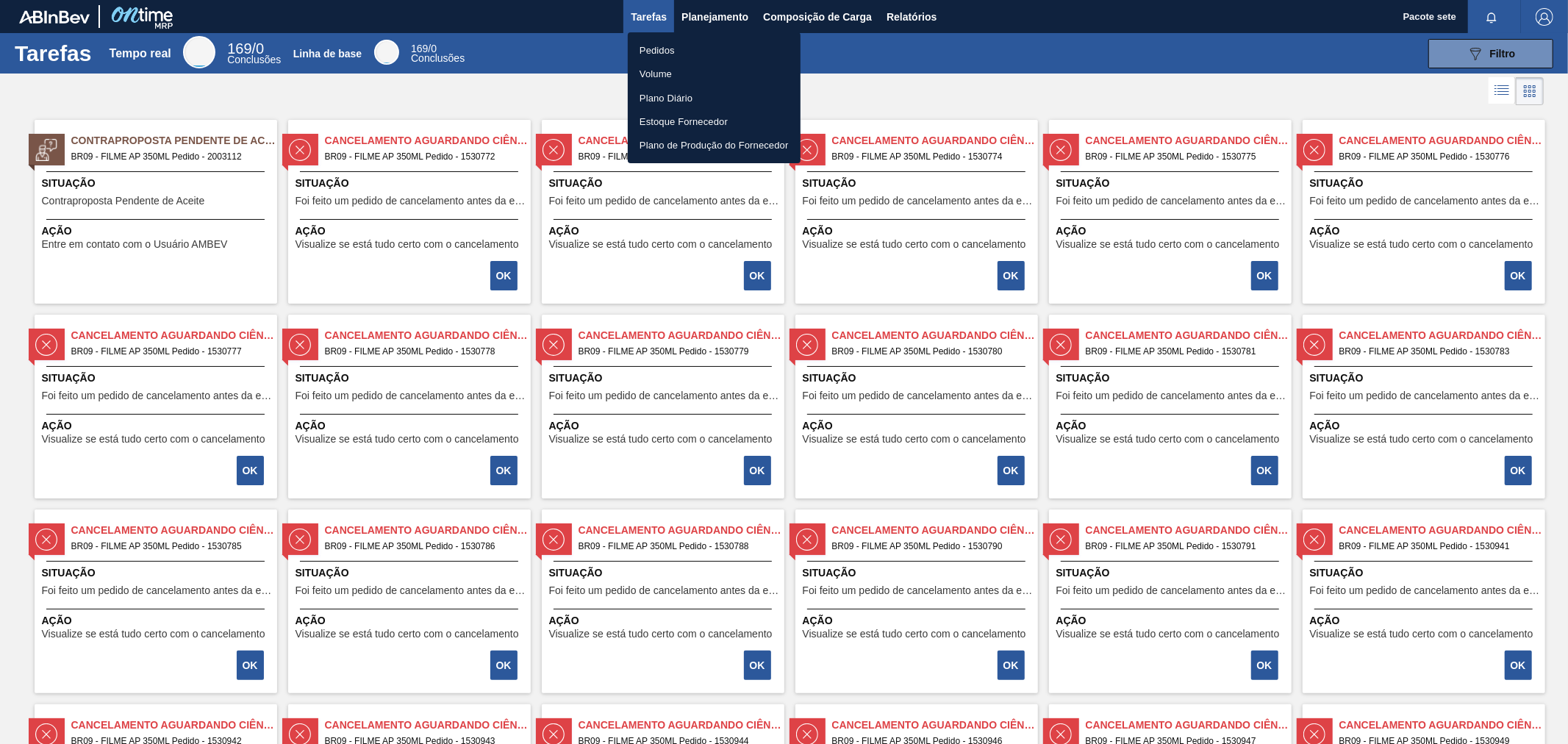
click at [671, 49] on font "Pedidos" at bounding box center [657, 50] width 35 height 11
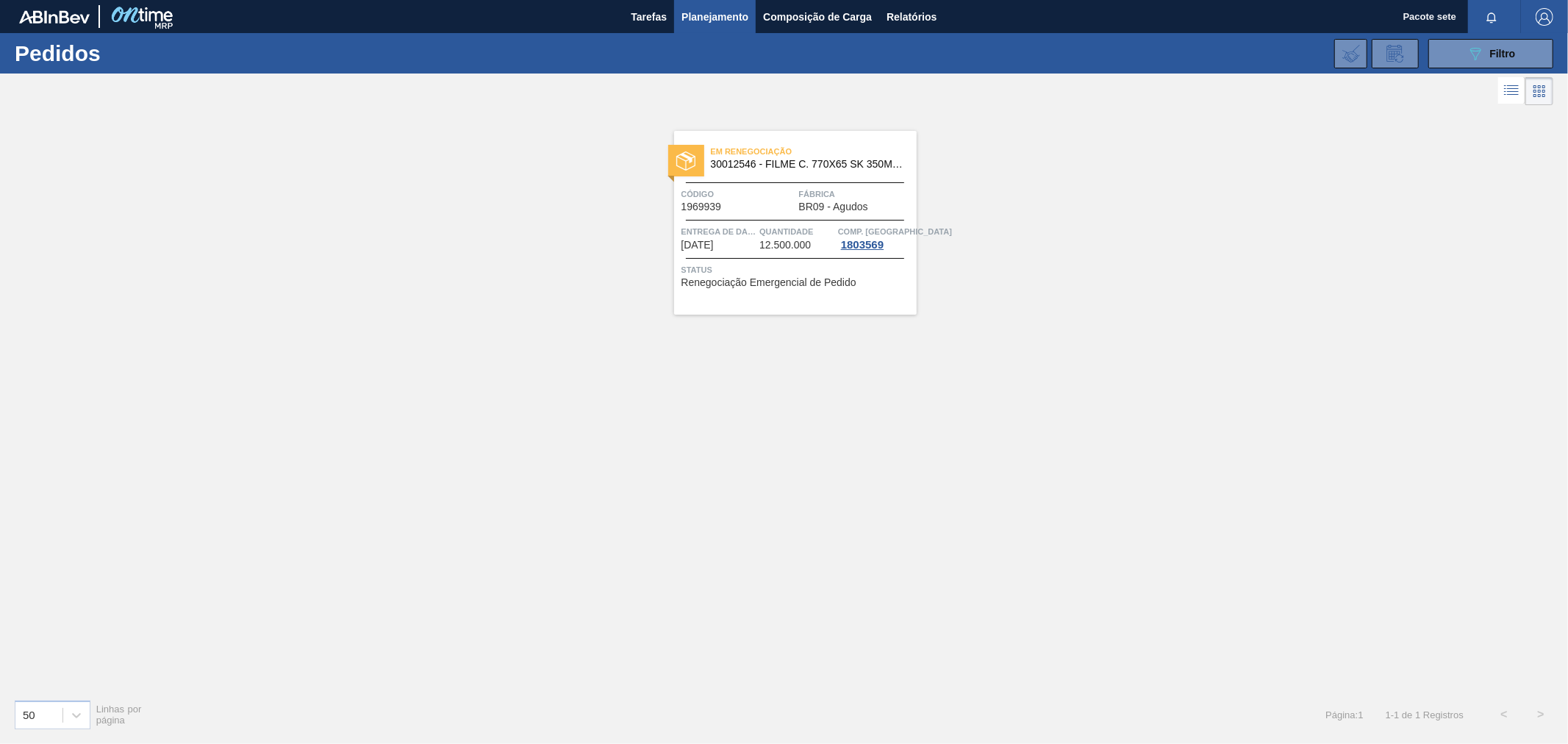
click at [801, 194] on font "Fábrica" at bounding box center [817, 194] width 37 height 8
